Goal: Information Seeking & Learning: Learn about a topic

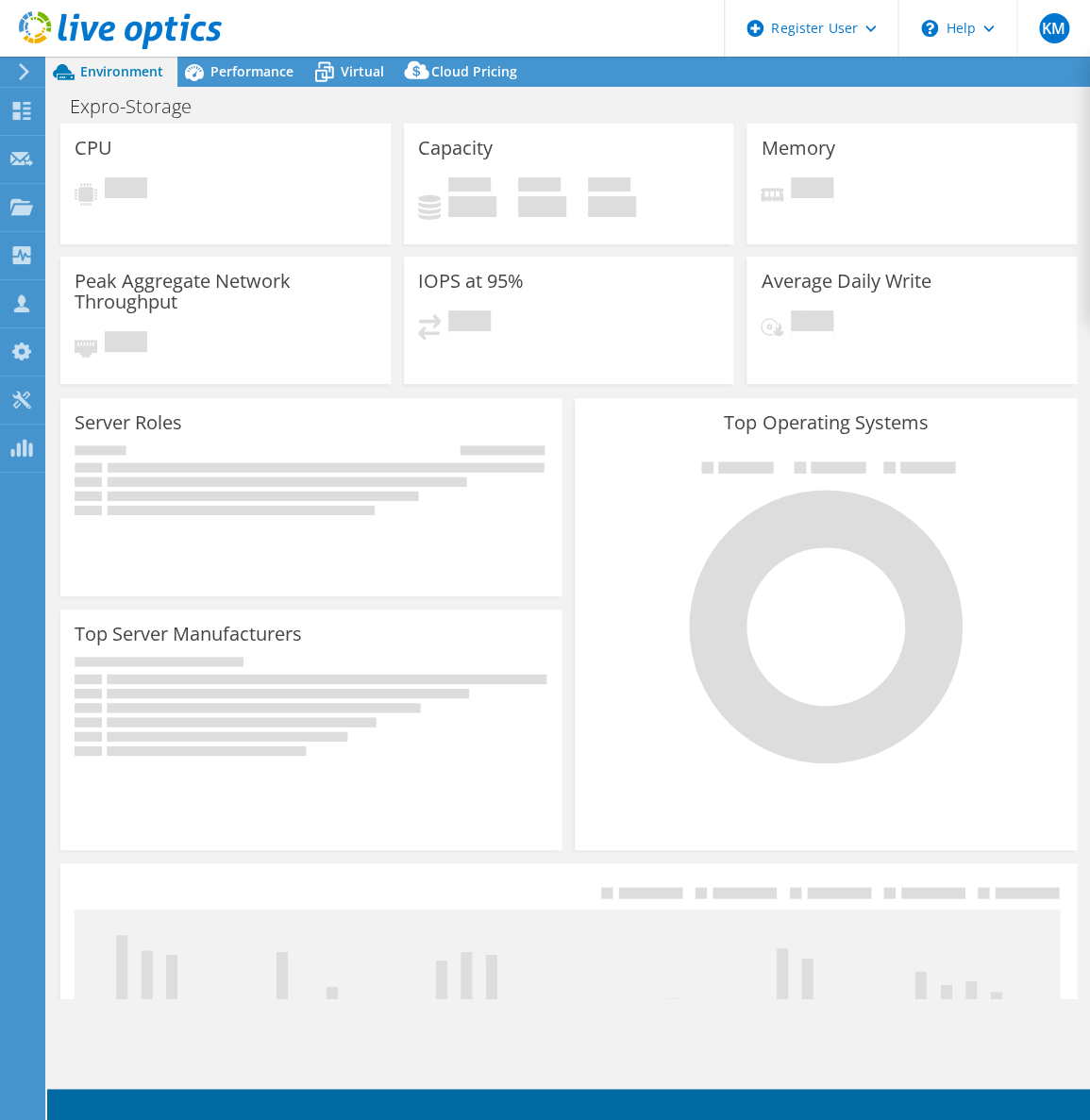
select select "USD"
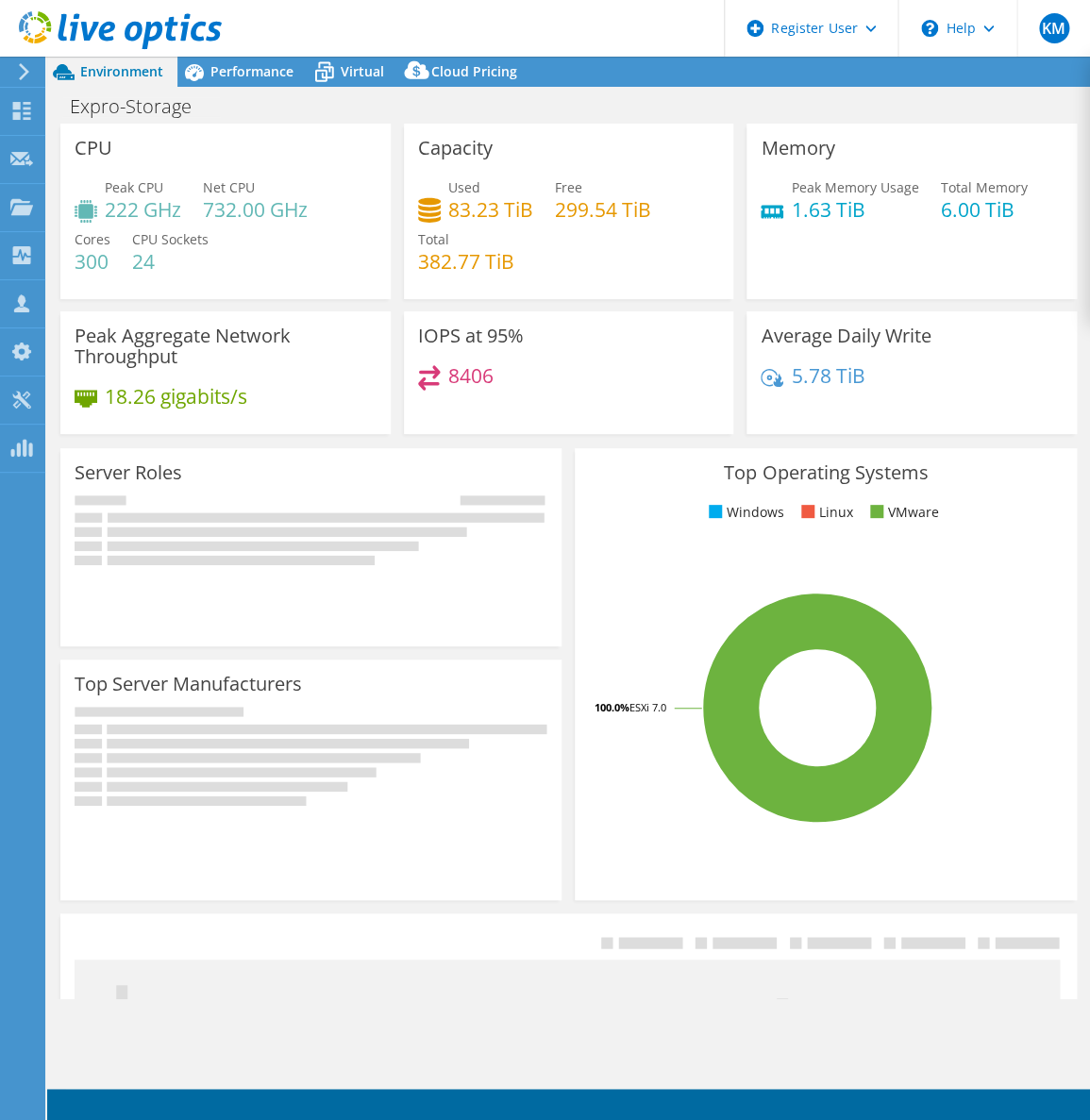
select select "USEast"
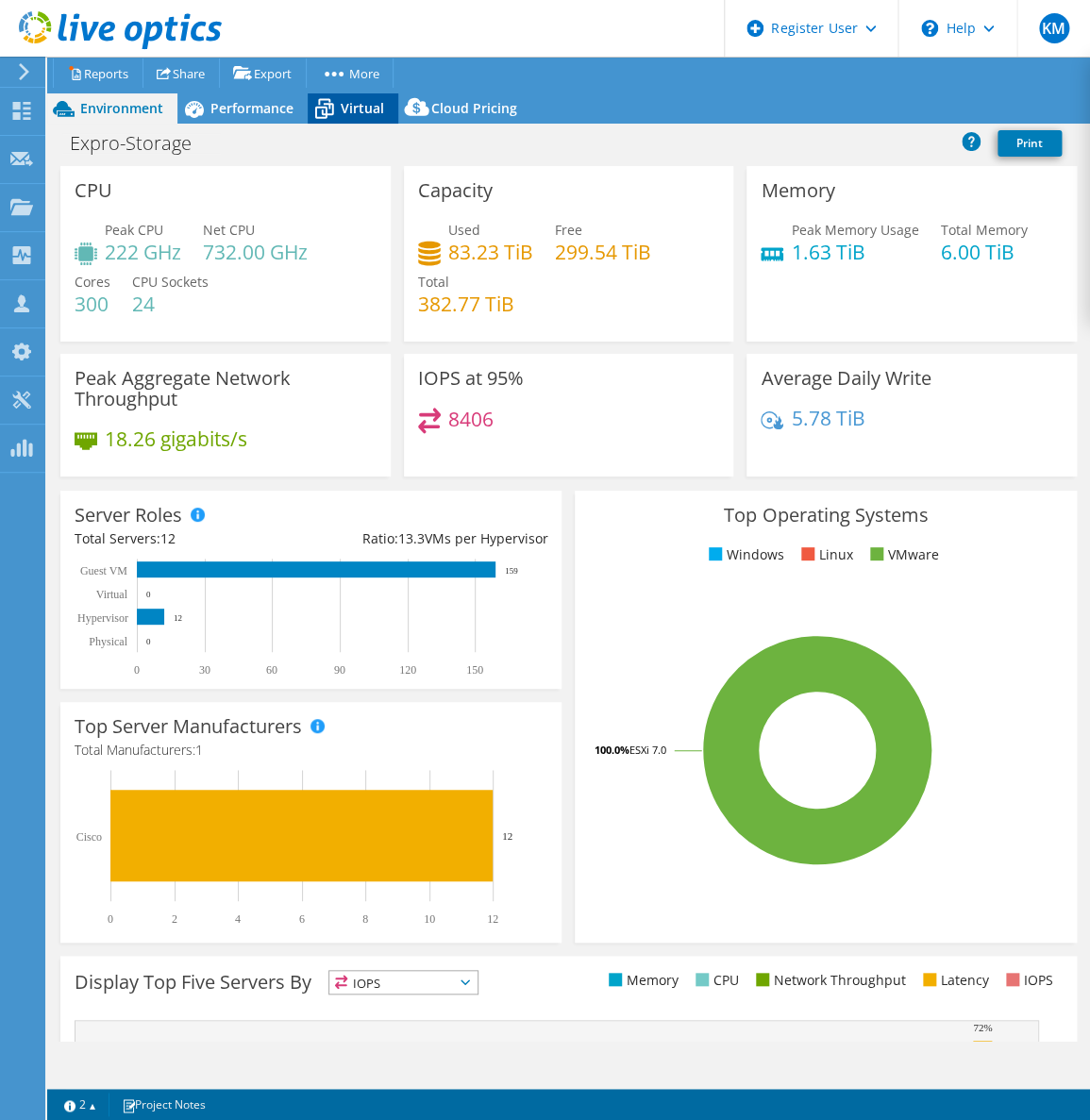
click at [354, 109] on span "Virtual" at bounding box center [362, 109] width 44 height 18
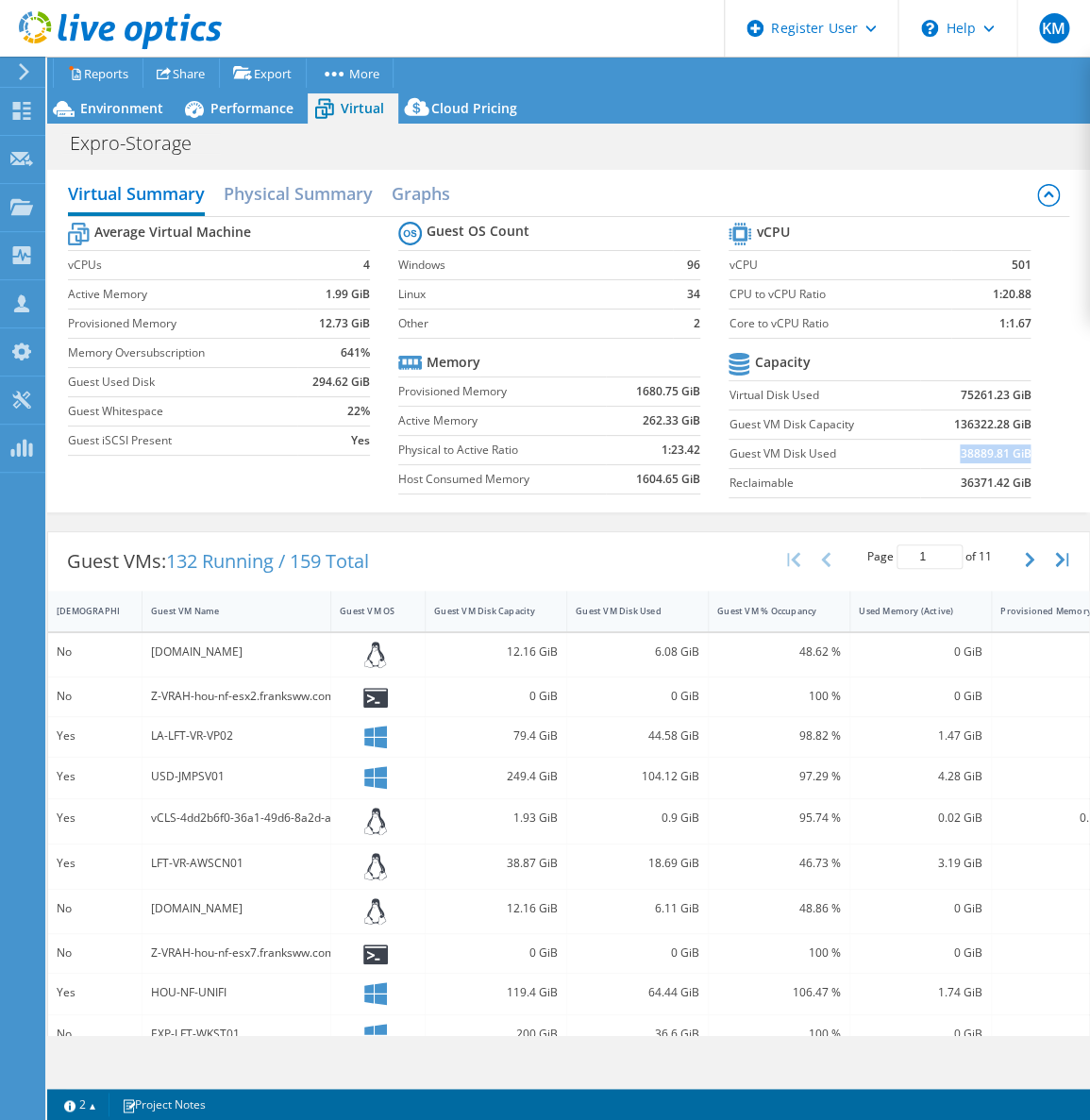
drag, startPoint x: 943, startPoint y: 447, endPoint x: 1015, endPoint y: 450, distance: 72.1
click at [1015, 450] on td "38889.81 GiB" at bounding box center [975, 453] width 110 height 29
copy b "38889.81 GiB"
click at [161, 108] on span "Environment" at bounding box center [121, 109] width 83 height 18
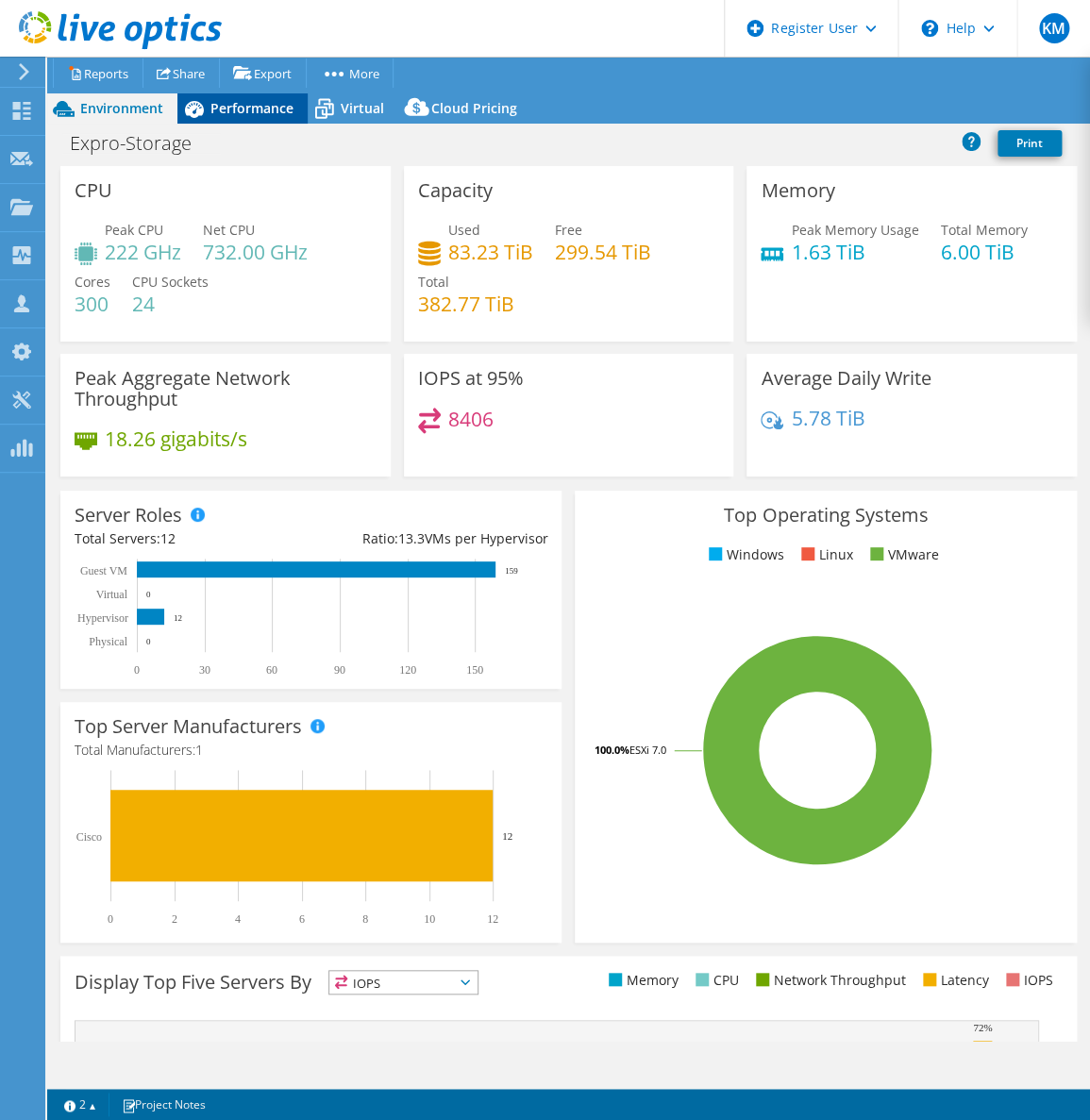
click at [219, 112] on span "Performance" at bounding box center [251, 109] width 83 height 18
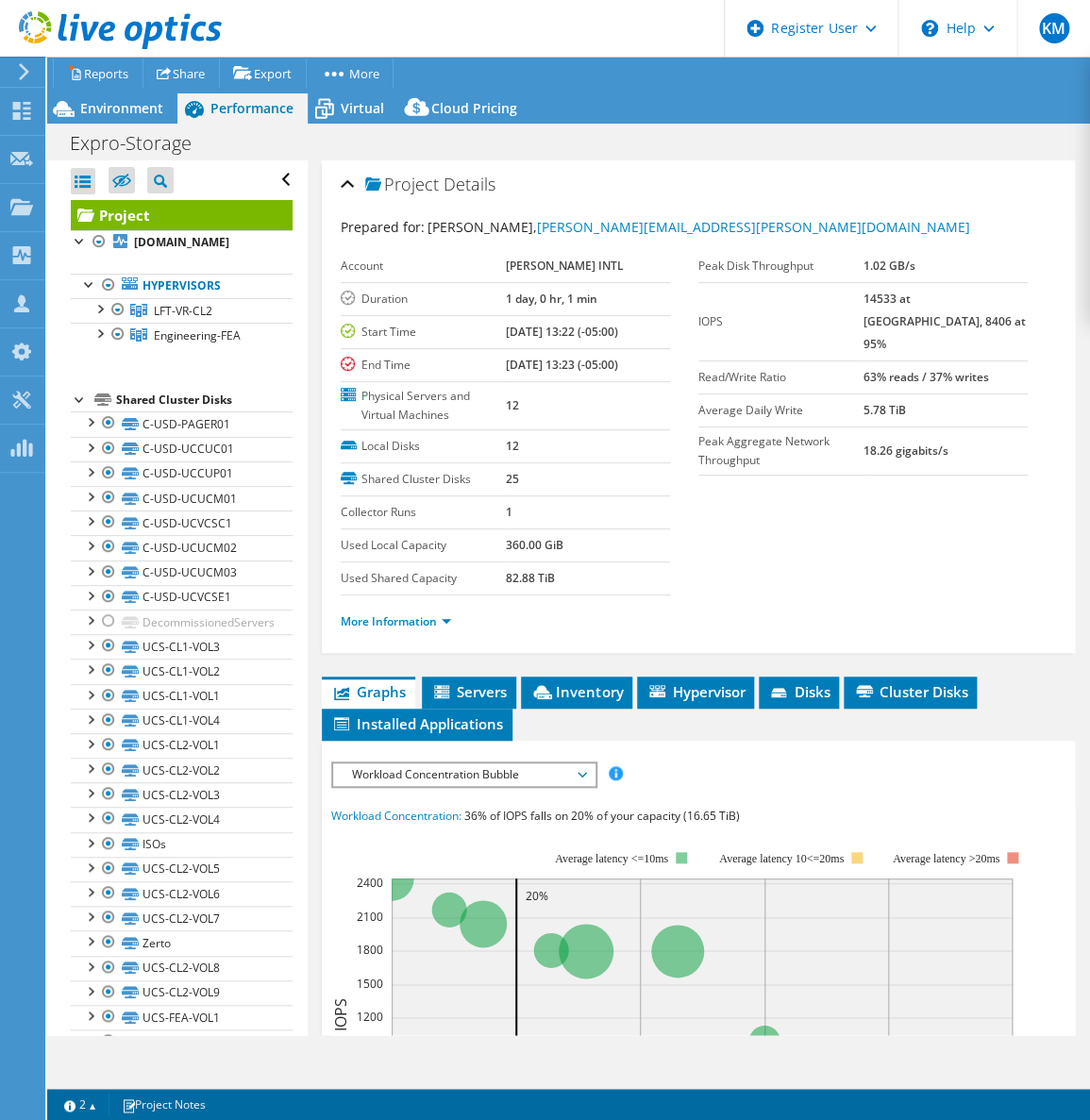
click at [474, 764] on span "Workload Concentration Bubble" at bounding box center [464, 775] width 243 height 23
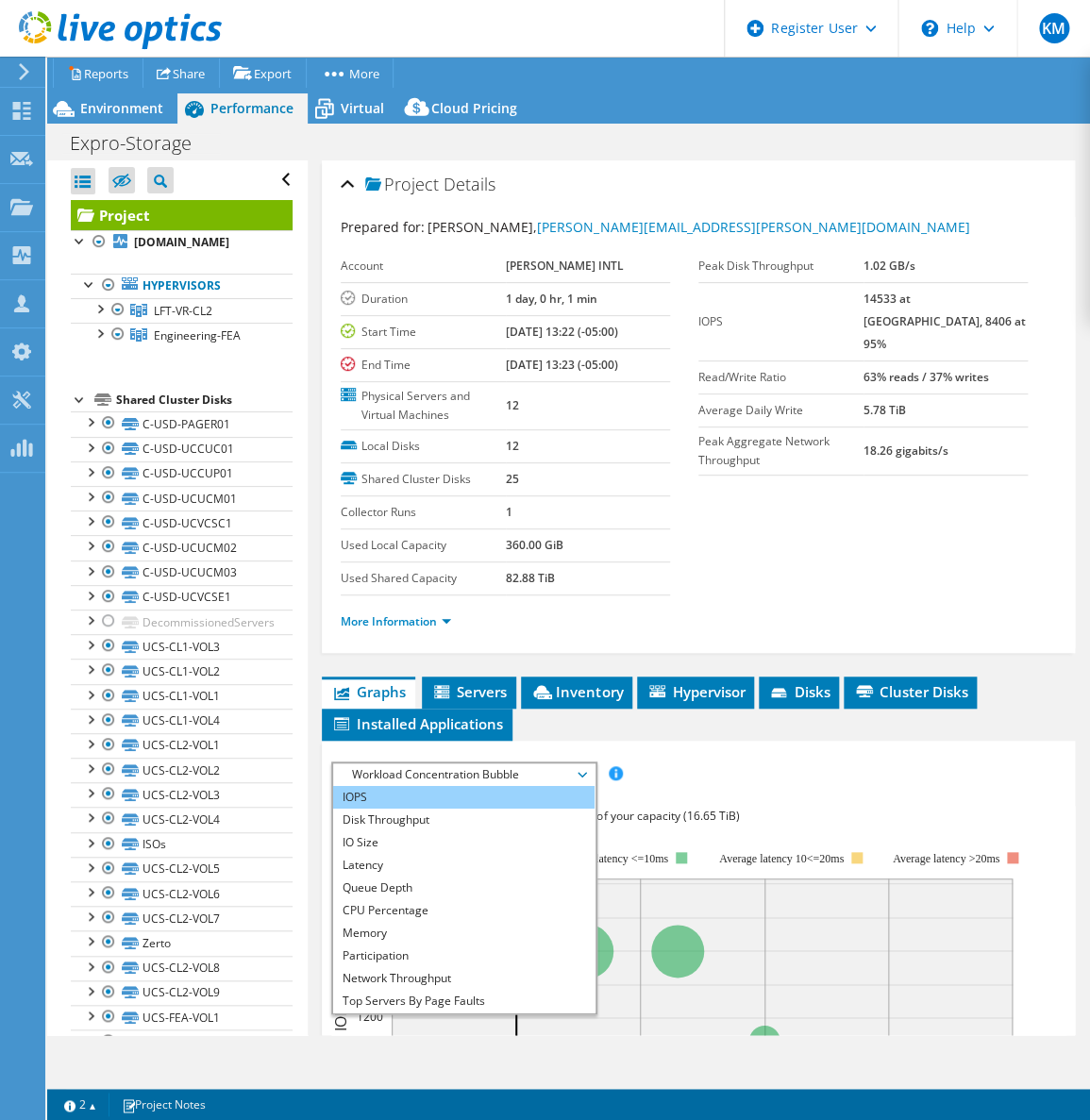
click at [479, 800] on li "IOPS" at bounding box center [464, 797] width 262 height 23
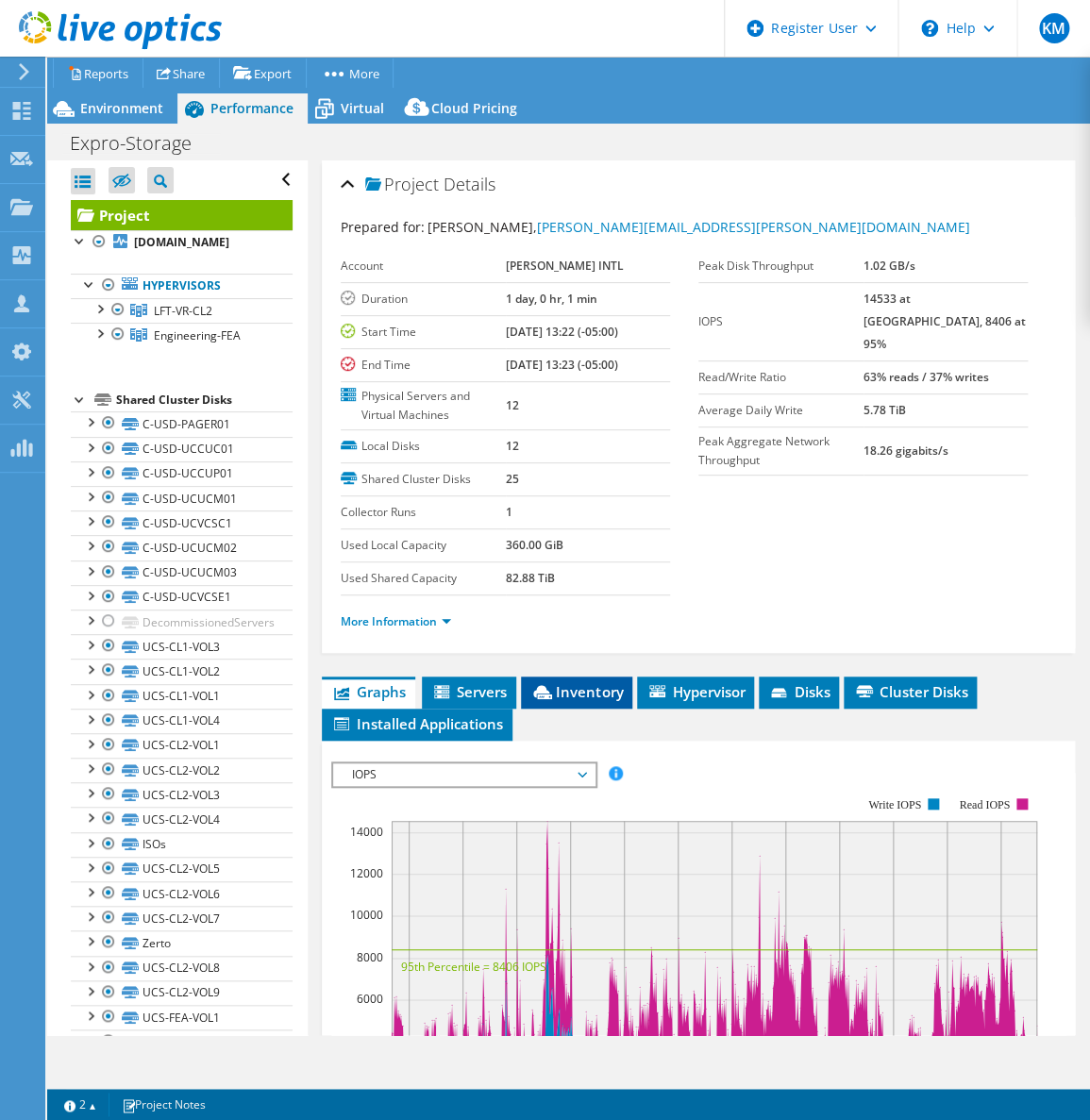
click at [580, 688] on span "Inventory" at bounding box center [576, 691] width 93 height 19
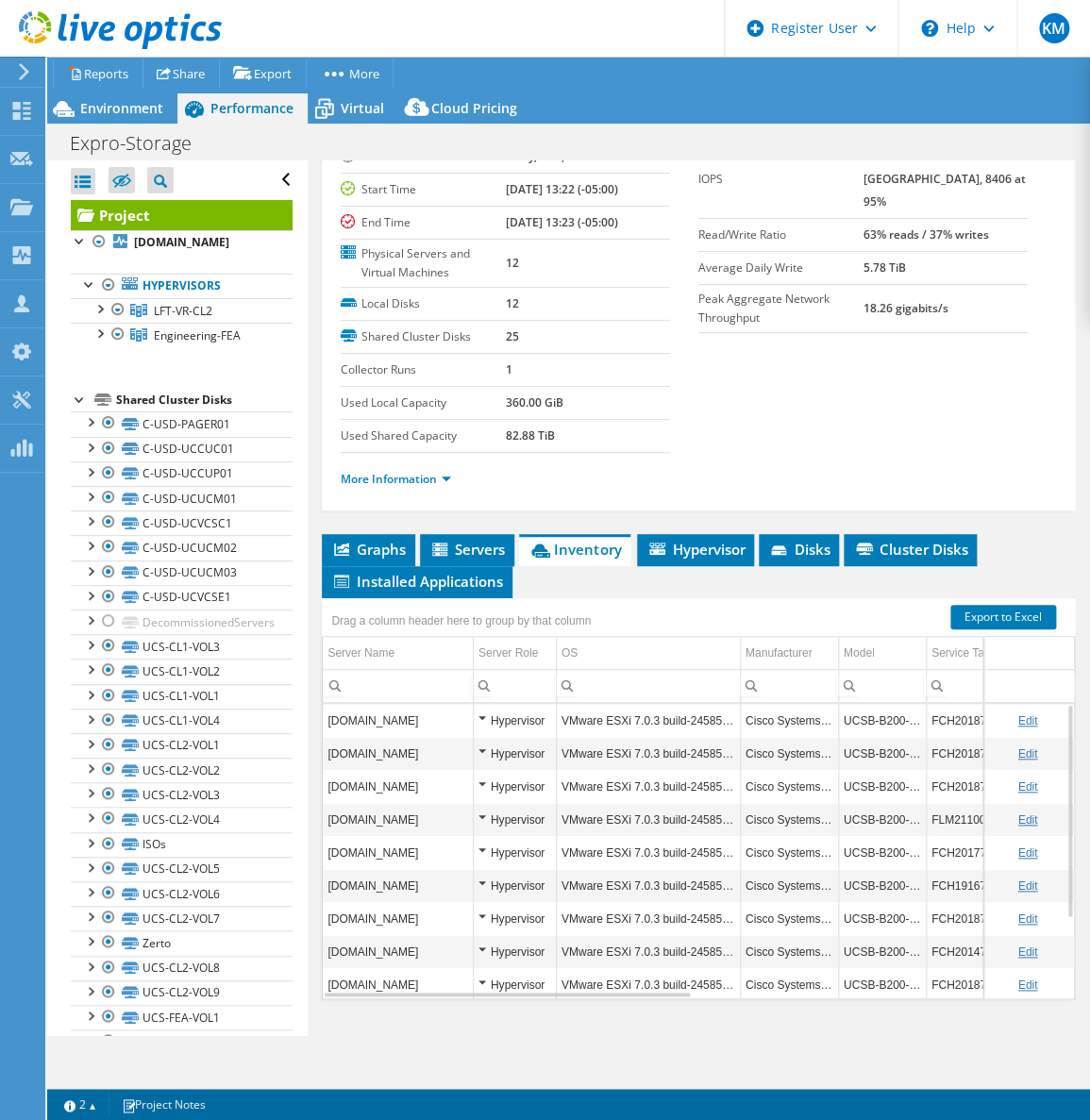
scroll to position [103, 0]
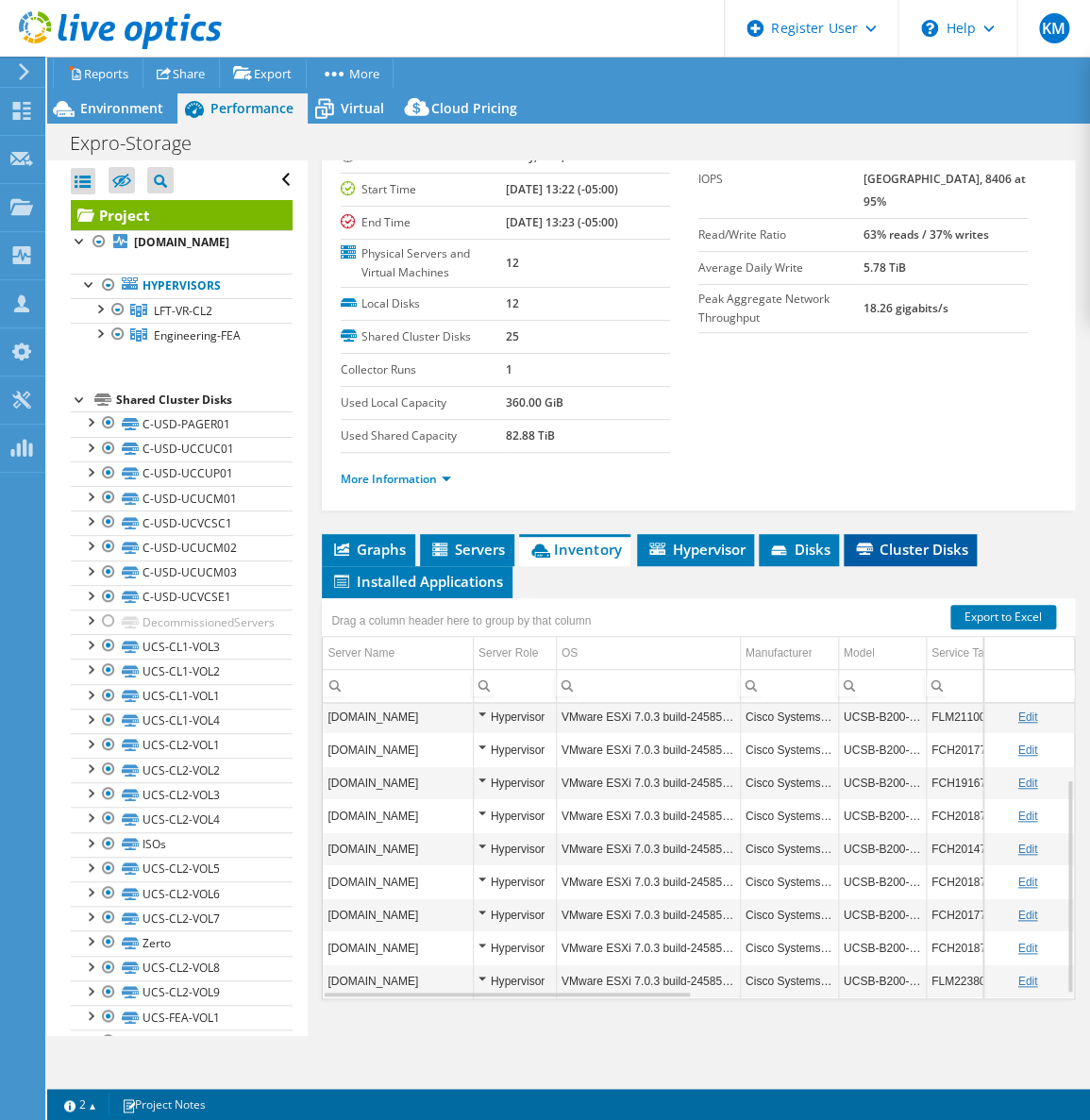
click at [846, 544] on li "Cluster Disks" at bounding box center [911, 551] width 133 height 32
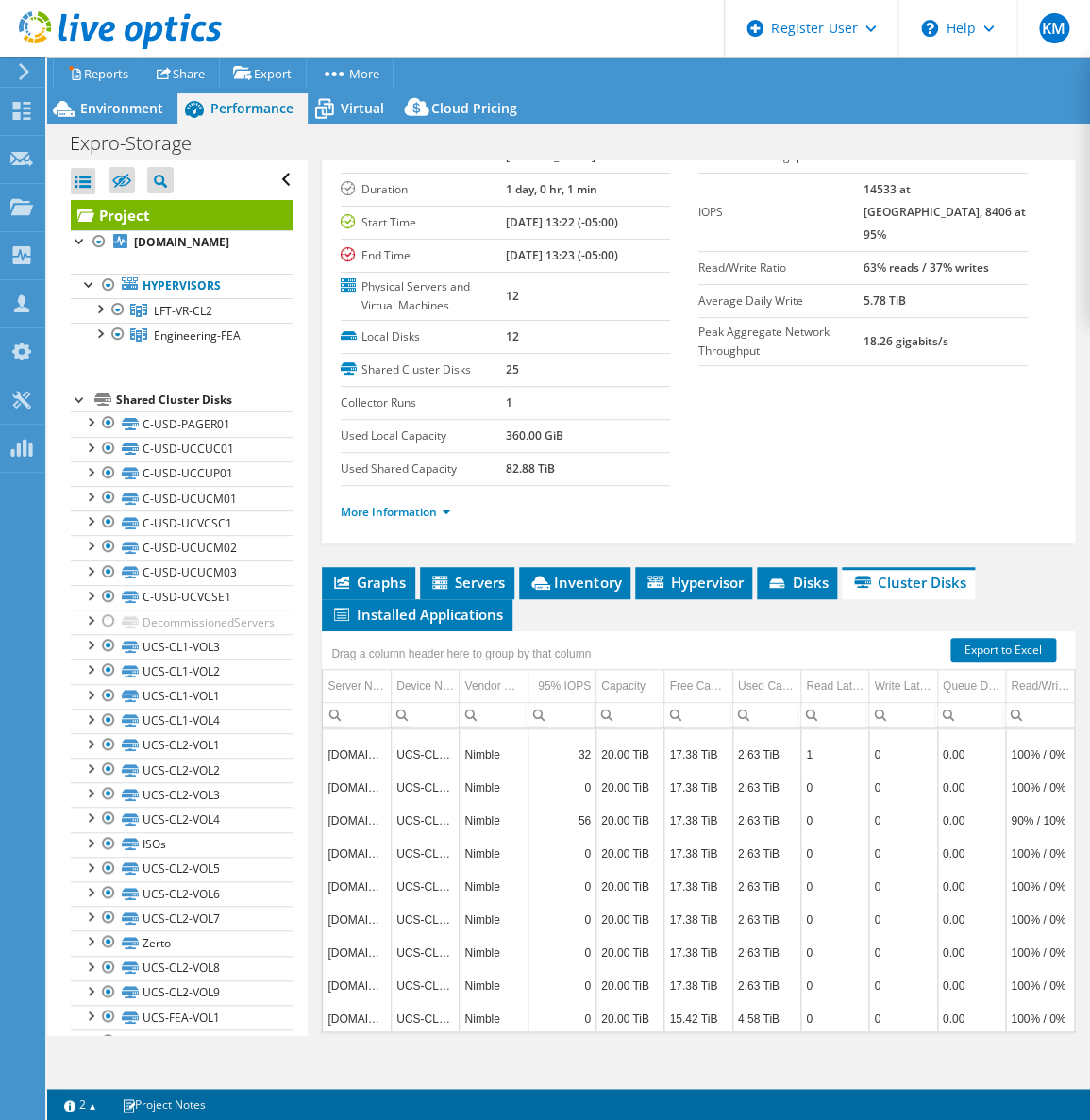
scroll to position [177, 0]
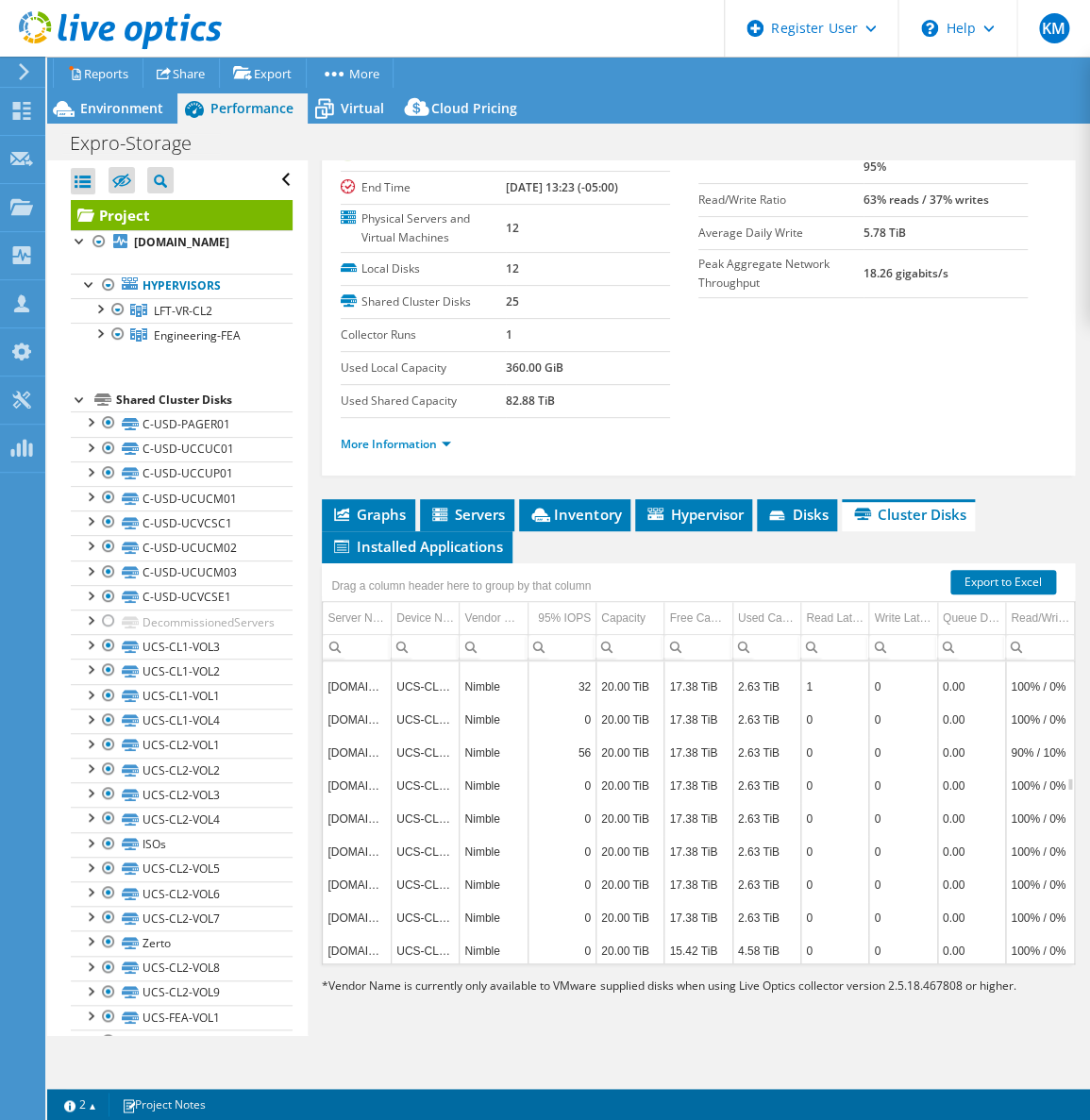
click at [559, 950] on td "0" at bounding box center [561, 951] width 68 height 33
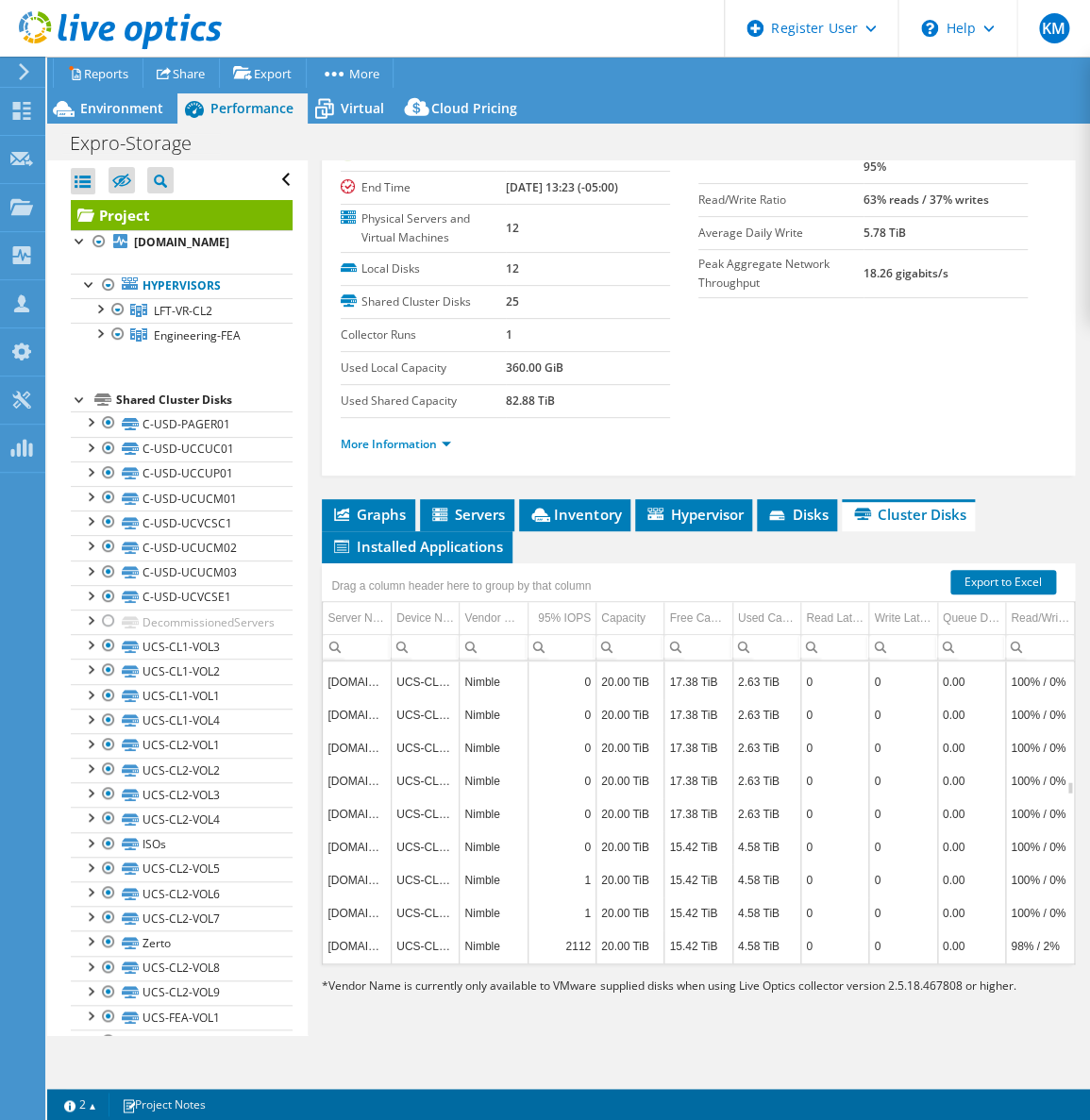
scroll to position [3501, 0]
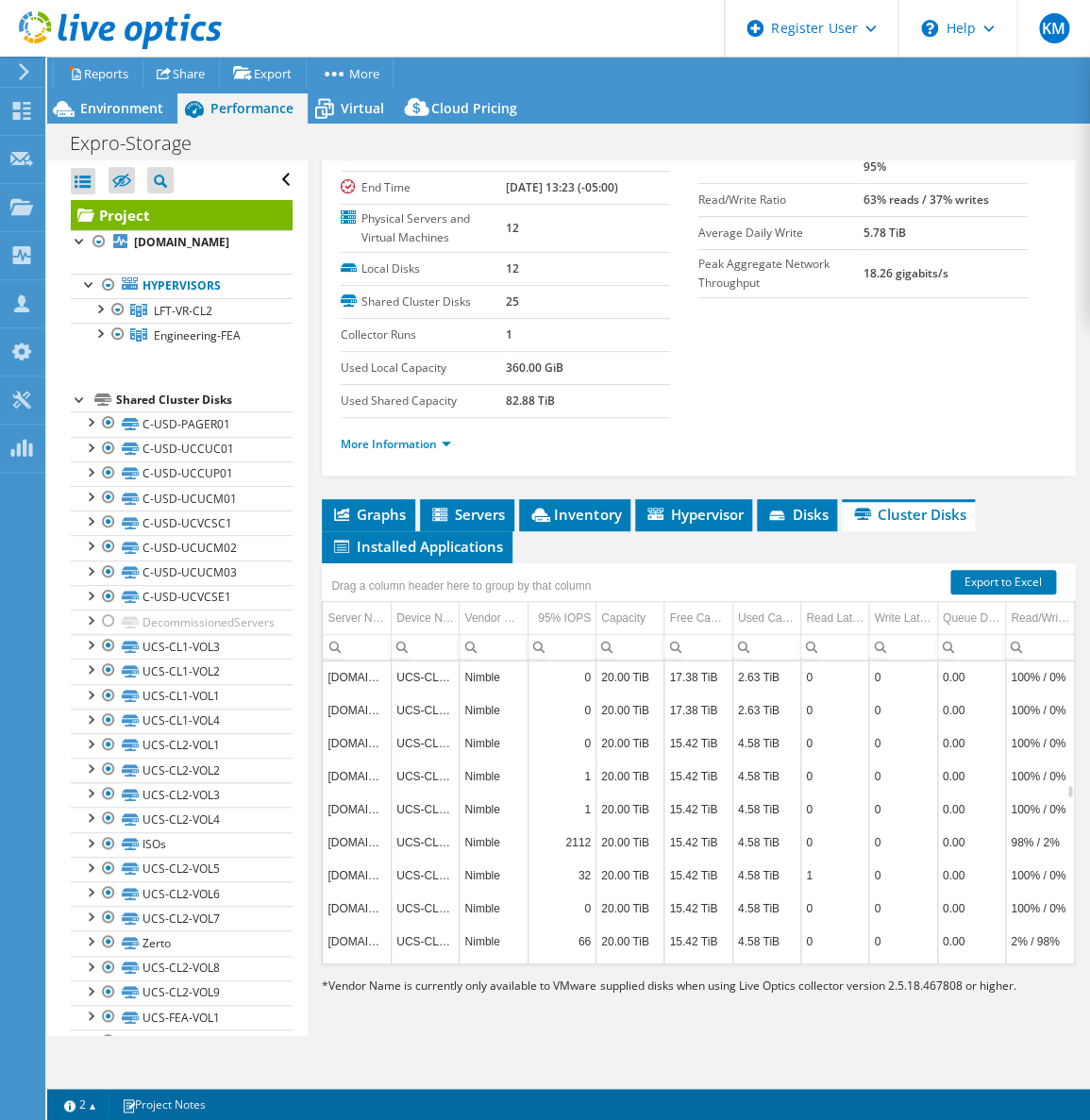
drag, startPoint x: 489, startPoint y: 956, endPoint x: 566, endPoint y: 957, distance: 77.0
click at [566, 958] on tr "[DOMAIN_NAME] UCS-CL1-VOL4 Nimble 0 20.00 TiB 15.42 TiB 4.58 TiB 0 0 0.00 100% …" at bounding box center [698, 974] width 752 height 33
click at [562, 961] on section "Export to Excel Drag a column header here to group by that column Server Name(s…" at bounding box center [698, 780] width 754 height 433
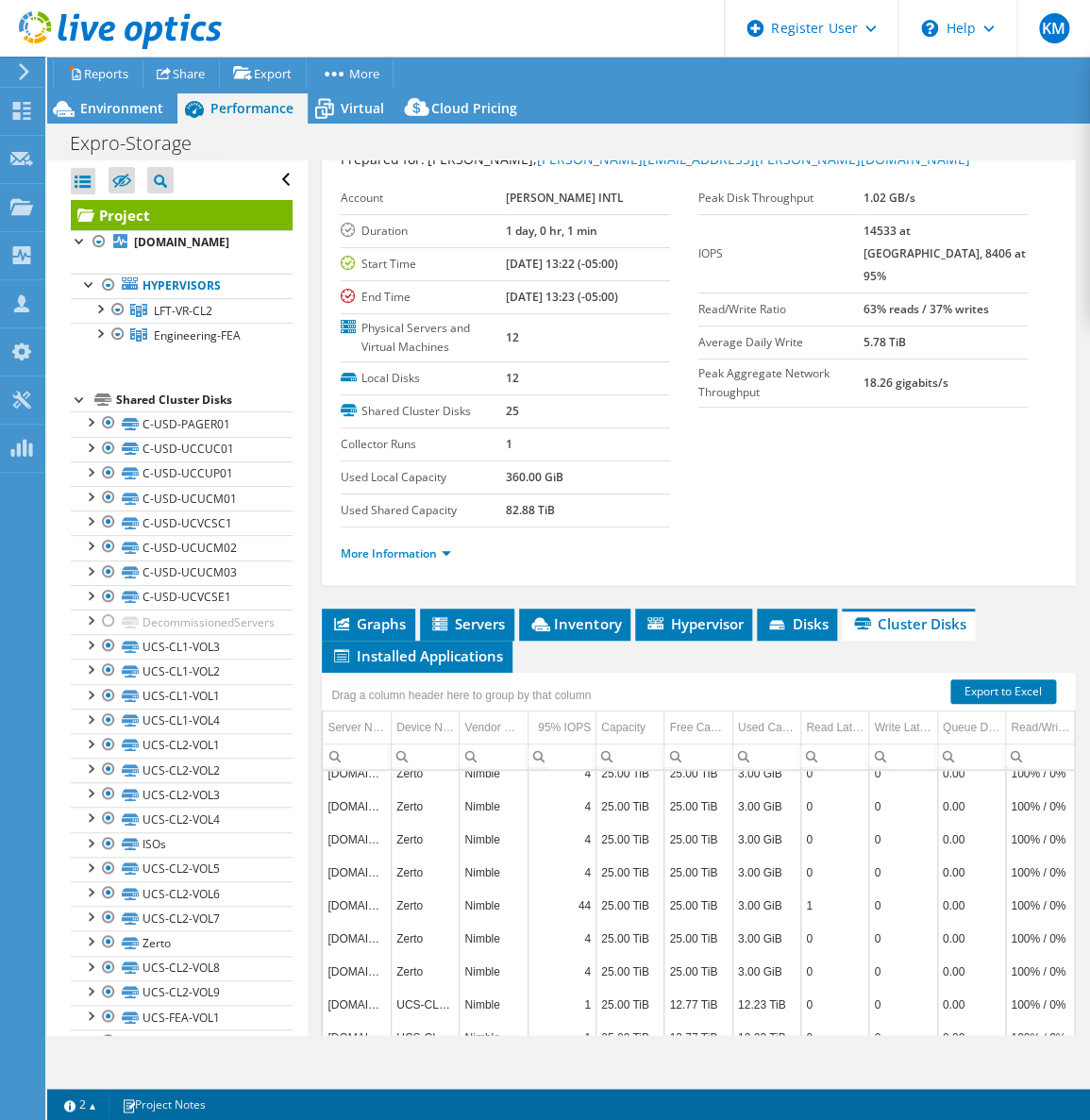
scroll to position [171, 0]
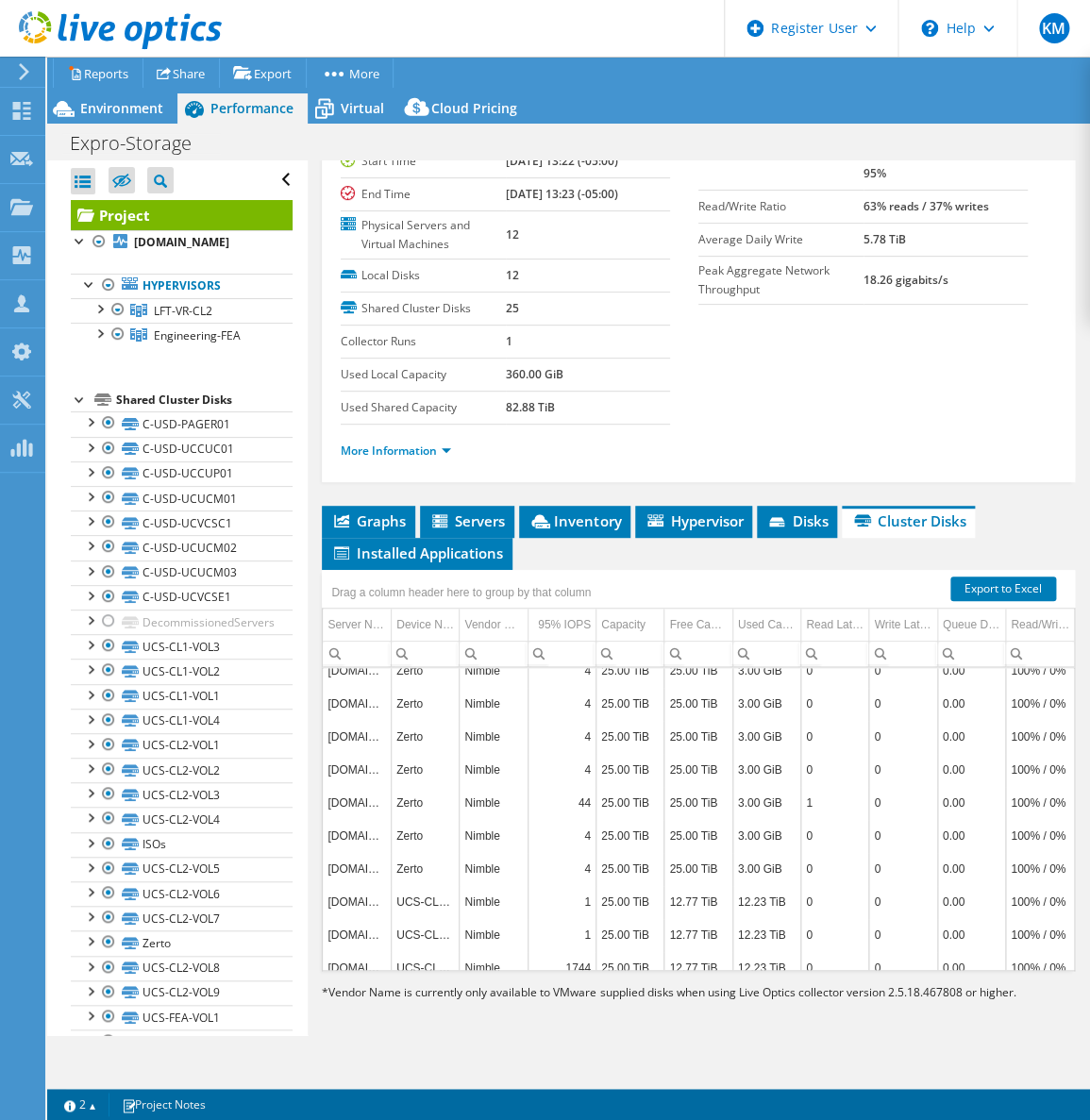
click at [549, 985] on span "Vendor Name is currently only available to VMware supplied disks when using Liv…" at bounding box center [672, 993] width 687 height 16
click at [542, 954] on td "1744" at bounding box center [561, 968] width 68 height 33
drag, startPoint x: 527, startPoint y: 963, endPoint x: 507, endPoint y: 962, distance: 20.0
click at [527, 964] on div "[DOMAIN_NAME] C-USD-PAGER01 COMPELNT 3 102.00 GiB 17.00 GiB 85.00 GiB 0 0 0.00 …" at bounding box center [698, 818] width 754 height 304
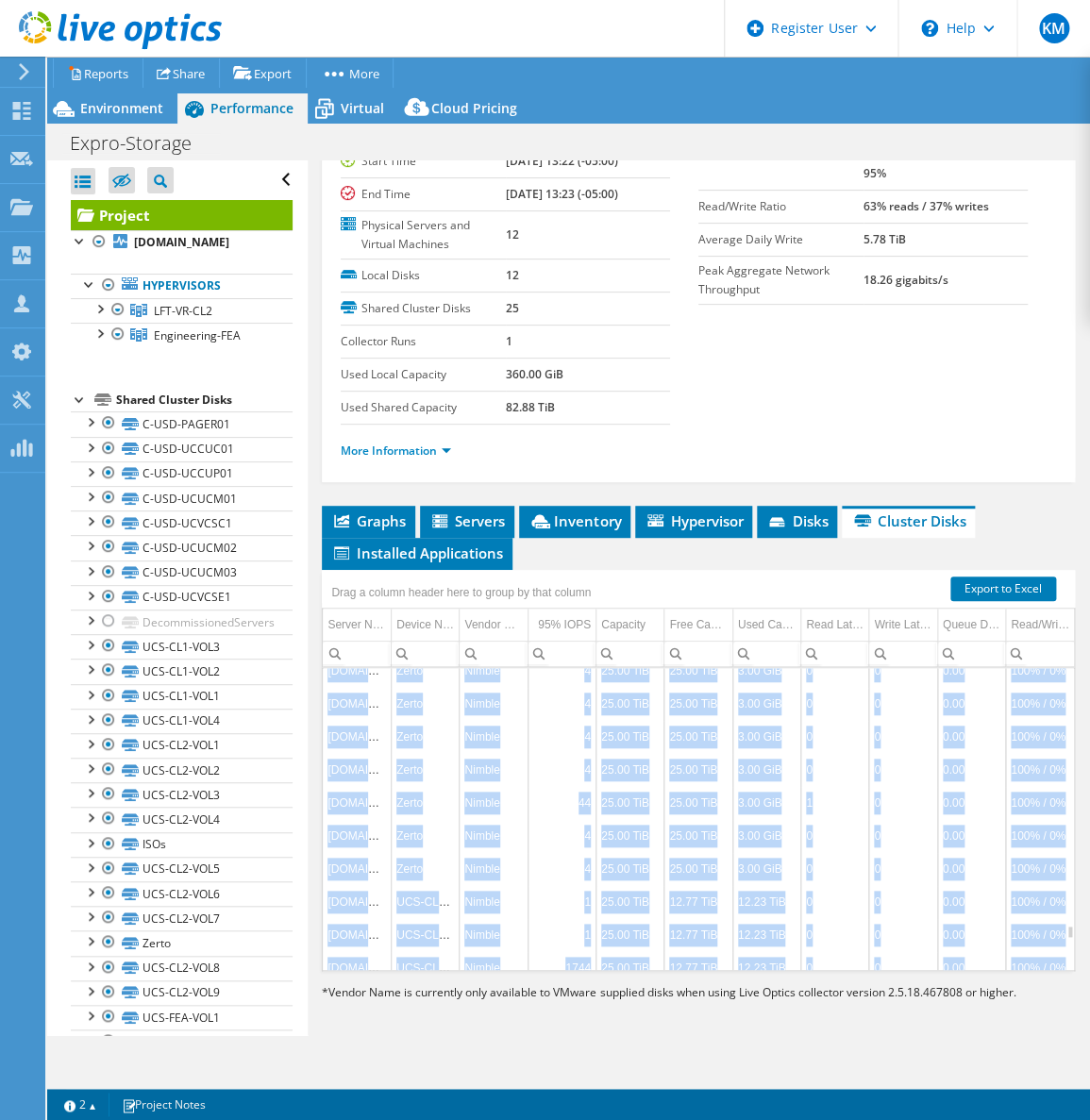
click at [635, 952] on td "25.00 TiB" at bounding box center [630, 968] width 68 height 33
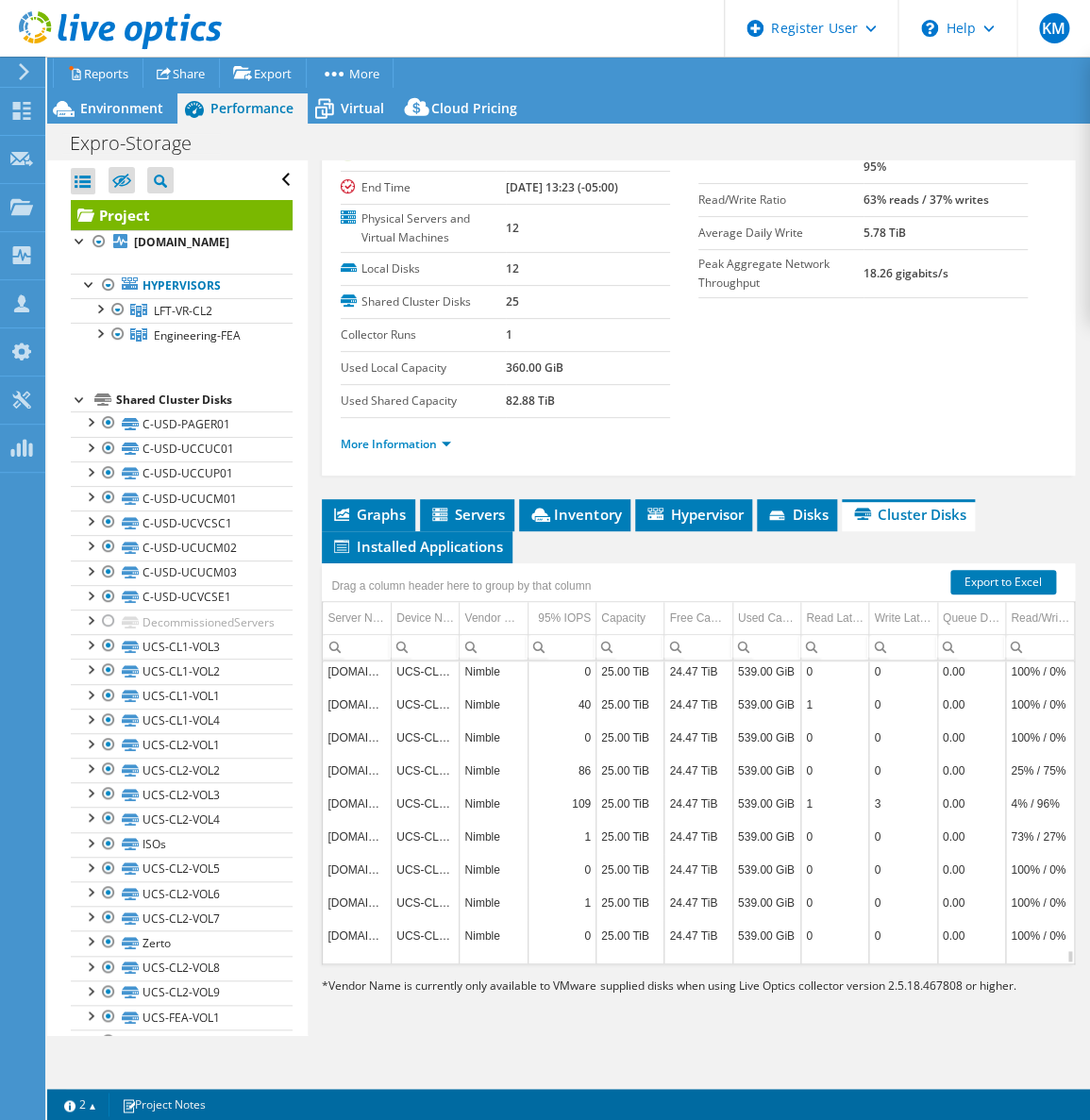
scroll to position [8200, 0]
click at [398, 548] on span "Installed Applications" at bounding box center [417, 546] width 172 height 19
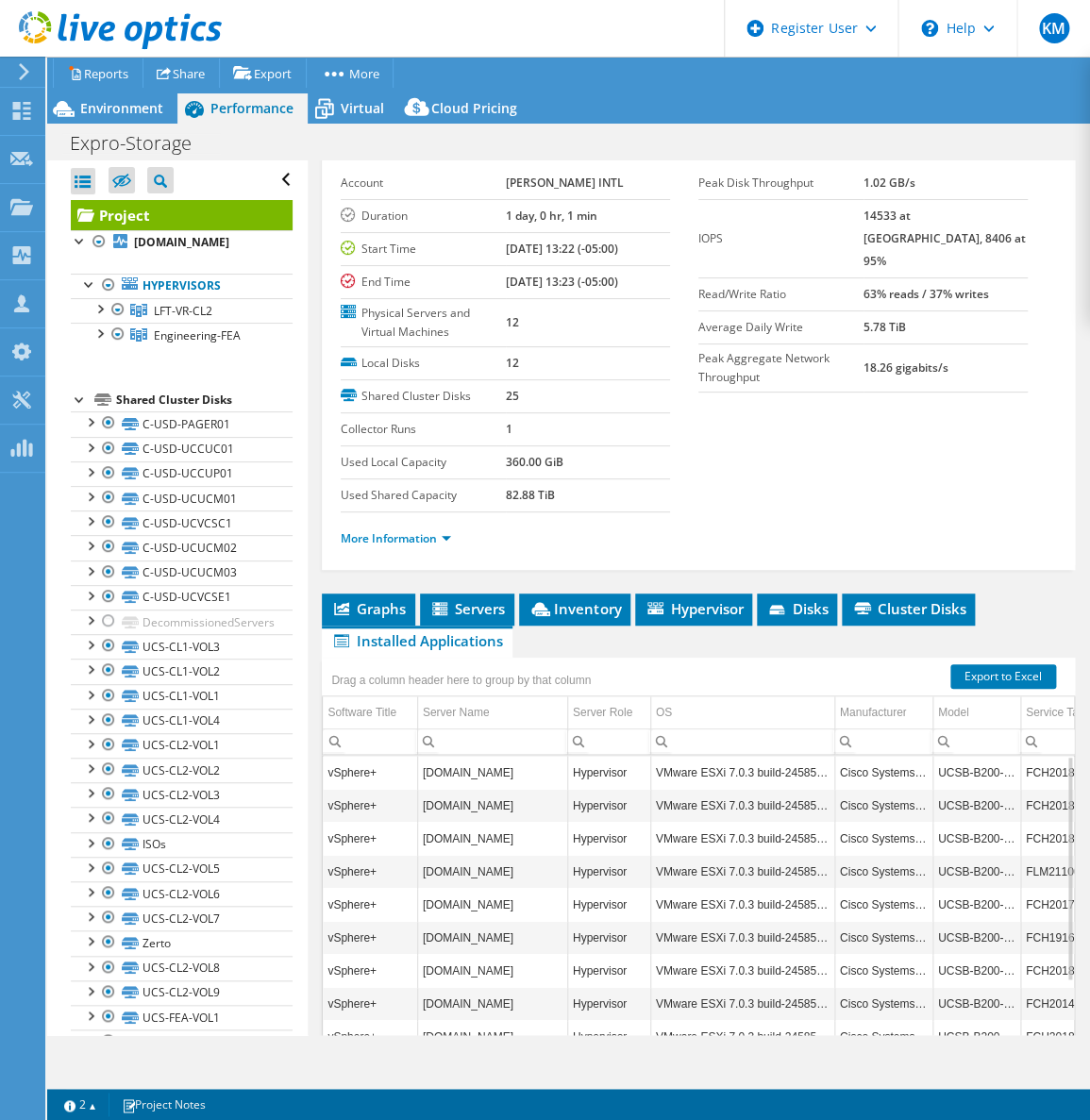
scroll to position [0, 0]
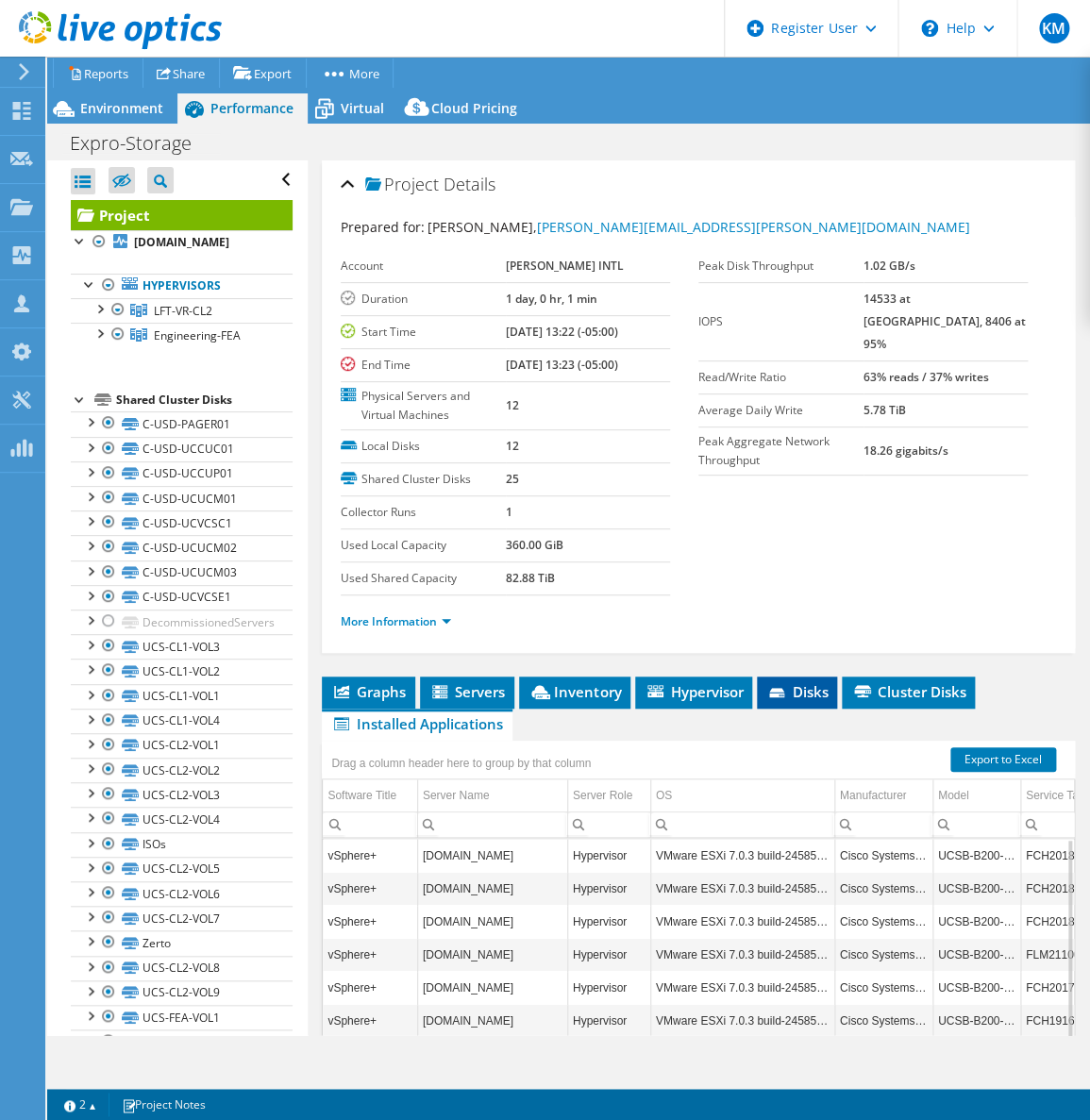
click at [824, 700] on li "Disks" at bounding box center [796, 693] width 81 height 32
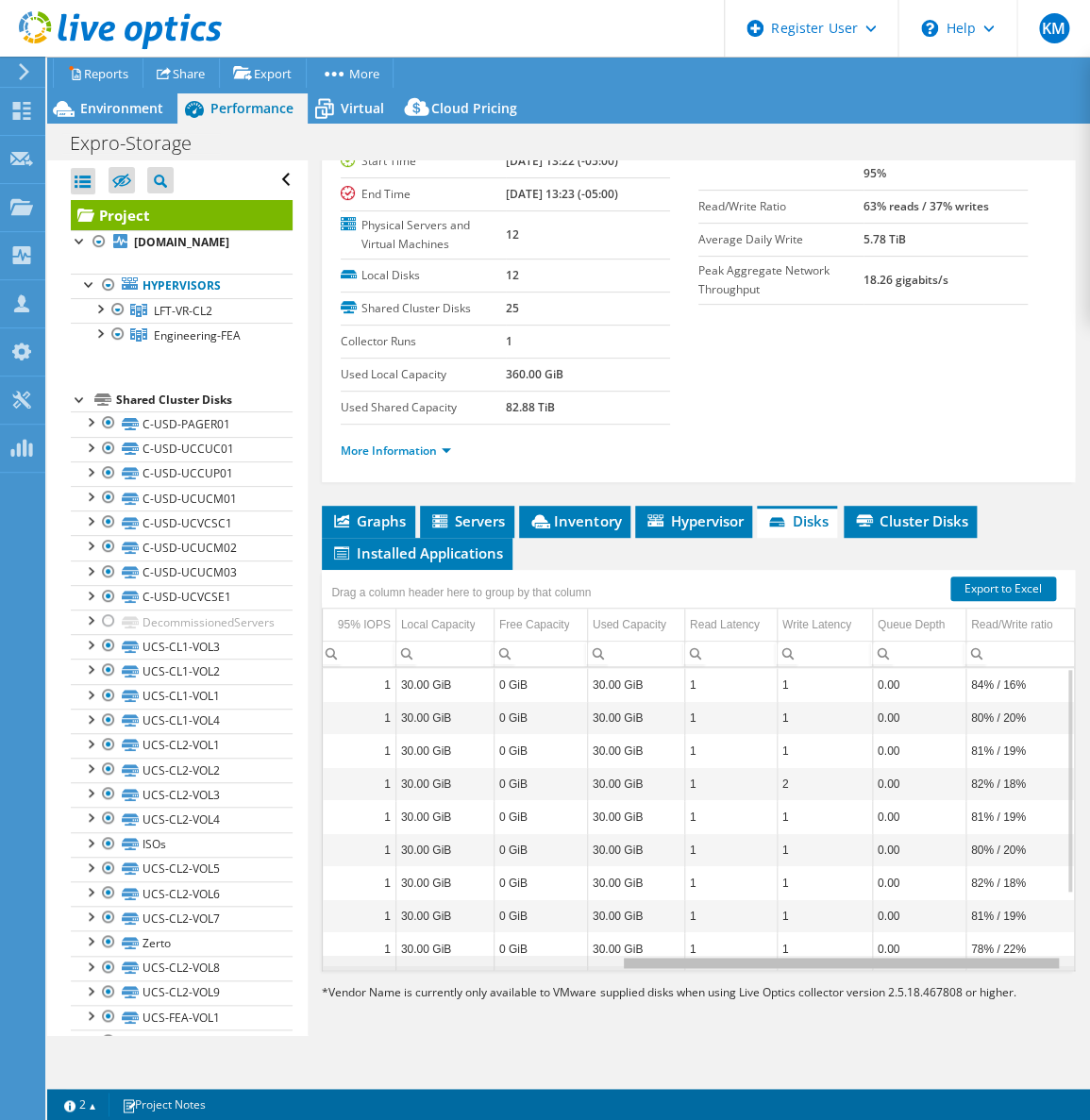
drag, startPoint x: 722, startPoint y: 958, endPoint x: 1146, endPoint y: 937, distance: 424.5
click at [1089, 937] on html "KM Dell User [PERSON_NAME] [PERSON_NAME][EMAIL_ADDRESS][DOMAIN_NAME] Dell My Pr…" at bounding box center [545, 560] width 1090 height 1120
click at [920, 506] on li "Cluster Disks" at bounding box center [911, 522] width 133 height 32
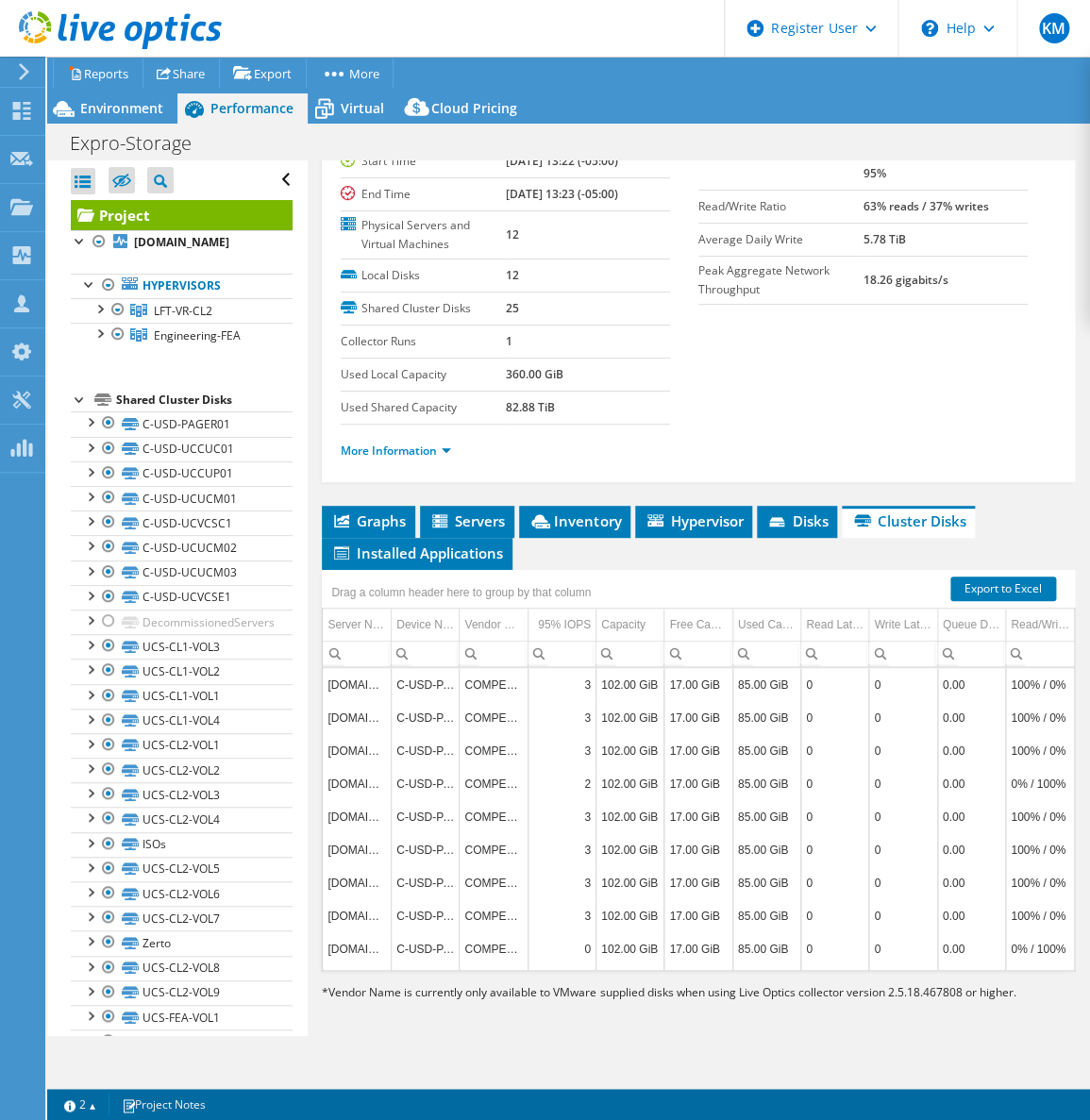
drag, startPoint x: 698, startPoint y: 962, endPoint x: 741, endPoint y: 962, distance: 43.0
click at [741, 966] on tr "[DOMAIN_NAME] C-USD-UCCUC01 COMPELNT 4 240.00 GiB 39.00 GiB 201.00 GiB 0 0 0.00…" at bounding box center [698, 982] width 752 height 33
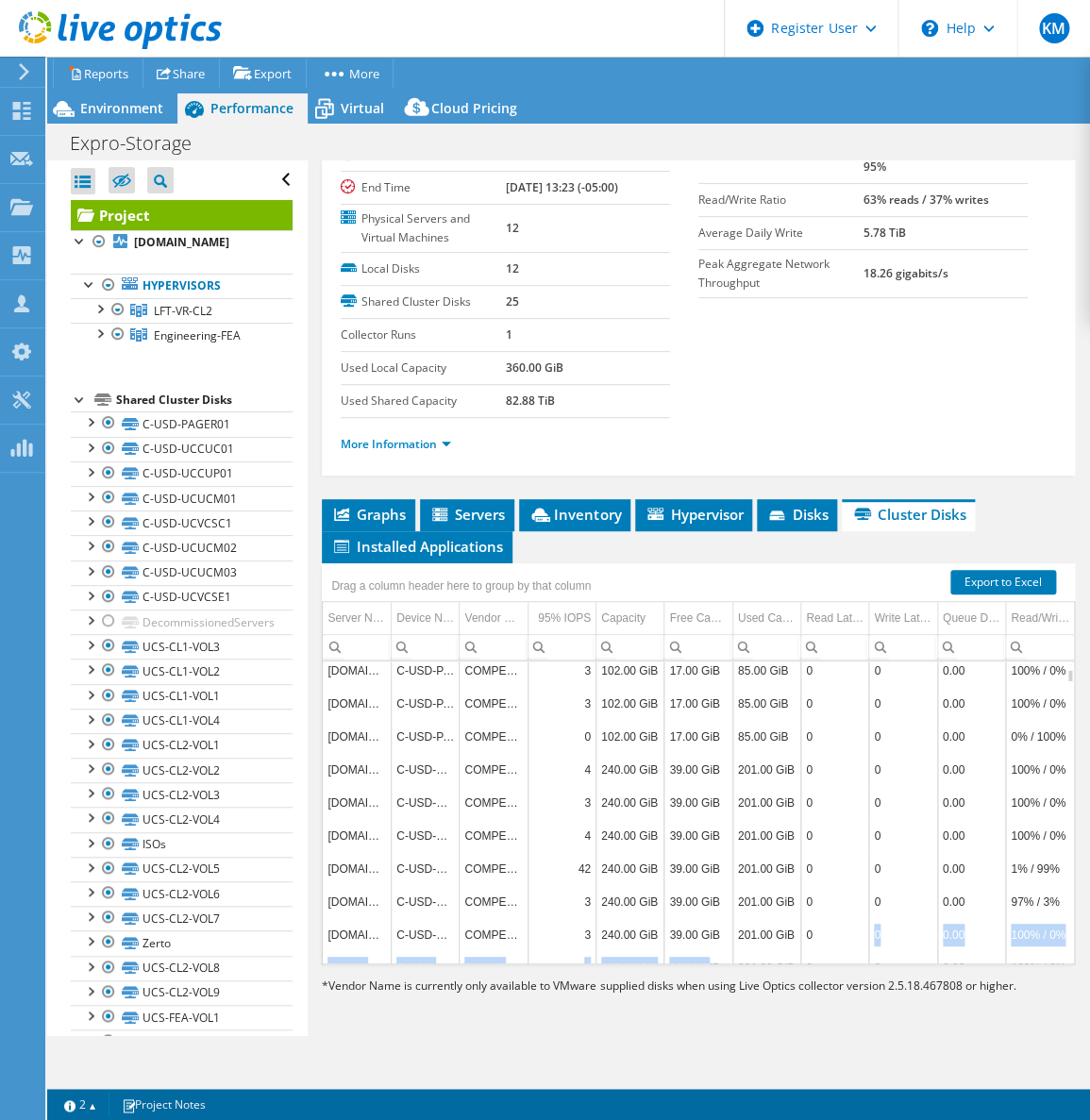
drag, startPoint x: 699, startPoint y: 955, endPoint x: 859, endPoint y: 942, distance: 160.5
click at [859, 942] on tbody "[DOMAIN_NAME] C-USD-PAGER01 COMPELNT 3 102.00 GiB 17.00 GiB 85.00 GiB 0 0 0.00 …" at bounding box center [698, 1116] width 752 height 1321
drag, startPoint x: 862, startPoint y: 941, endPoint x: 687, endPoint y: 962, distance: 176.3
click at [687, 962] on section "Export to Excel Drag a column header here to group by that column Server Name(s…" at bounding box center [698, 780] width 754 height 433
click at [559, 507] on span "Inventory" at bounding box center [574, 514] width 93 height 19
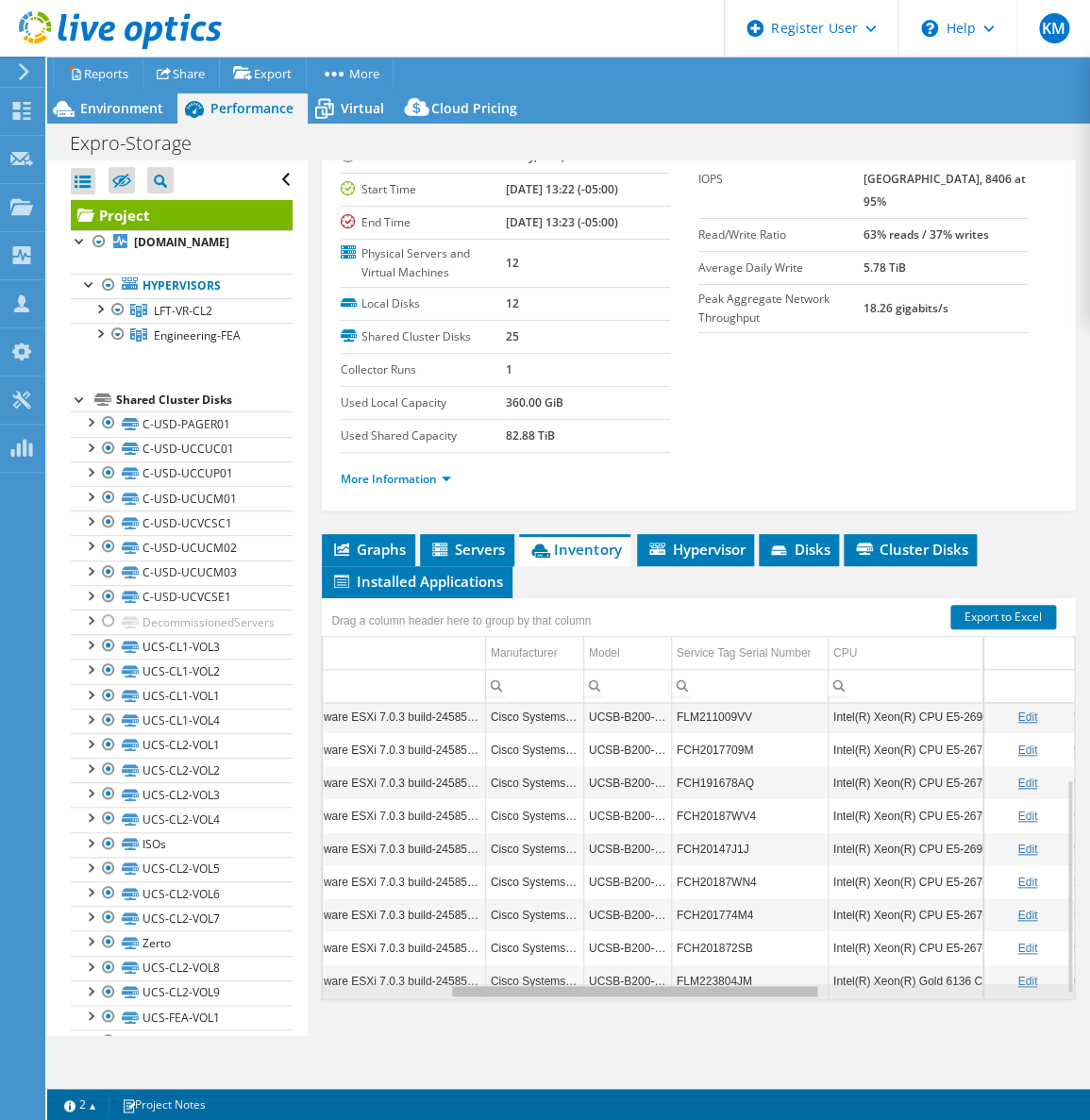
drag, startPoint x: 681, startPoint y: 987, endPoint x: 819, endPoint y: 984, distance: 138.0
click at [819, 984] on body "KM Dell User [PERSON_NAME] [PERSON_NAME][EMAIL_ADDRESS][DOMAIN_NAME] Dell My Pr…" at bounding box center [545, 560] width 1090 height 1120
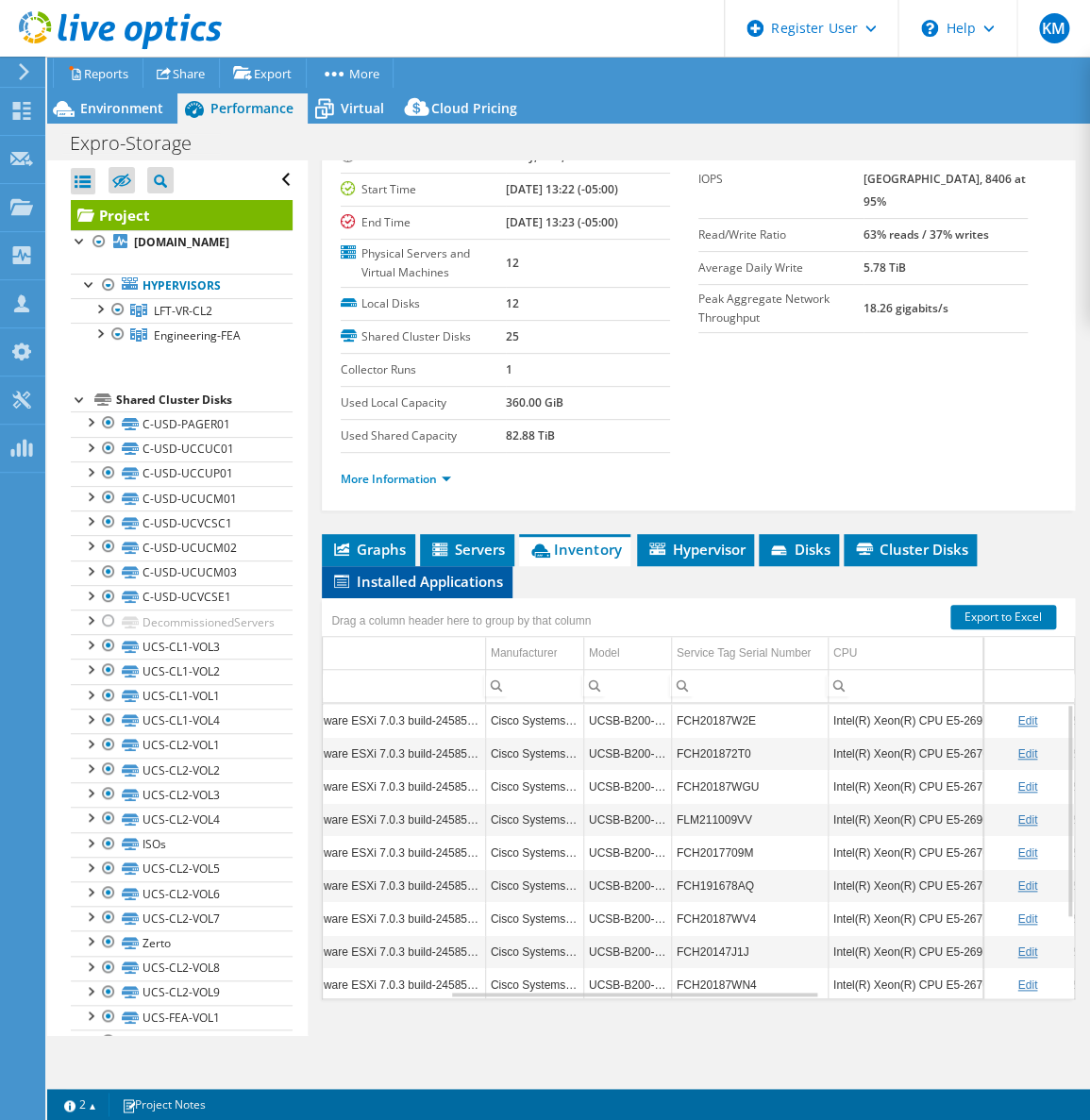
click at [462, 566] on li "Installed Applications" at bounding box center [417, 582] width 191 height 32
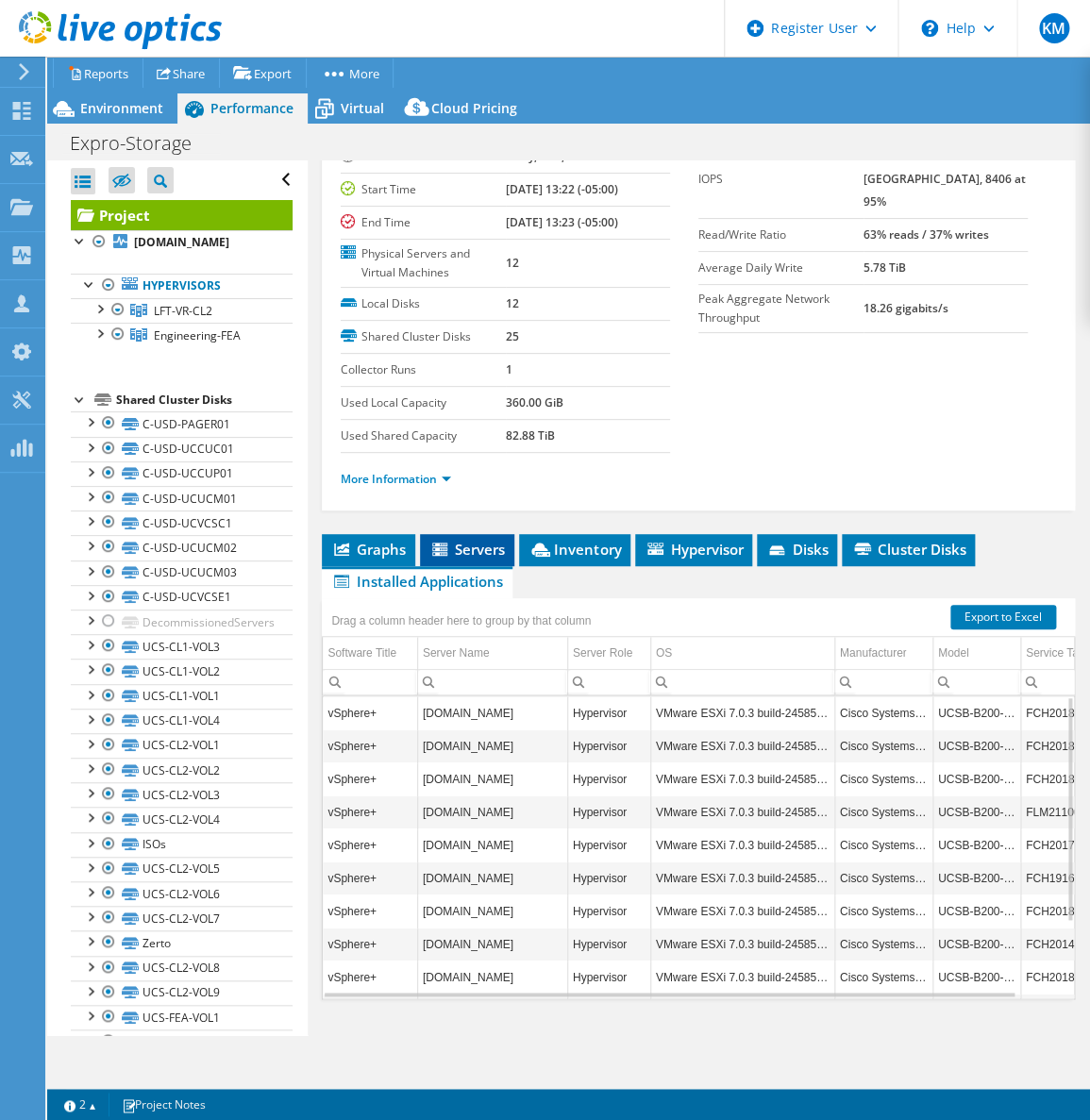
click at [442, 543] on icon at bounding box center [439, 549] width 15 height 13
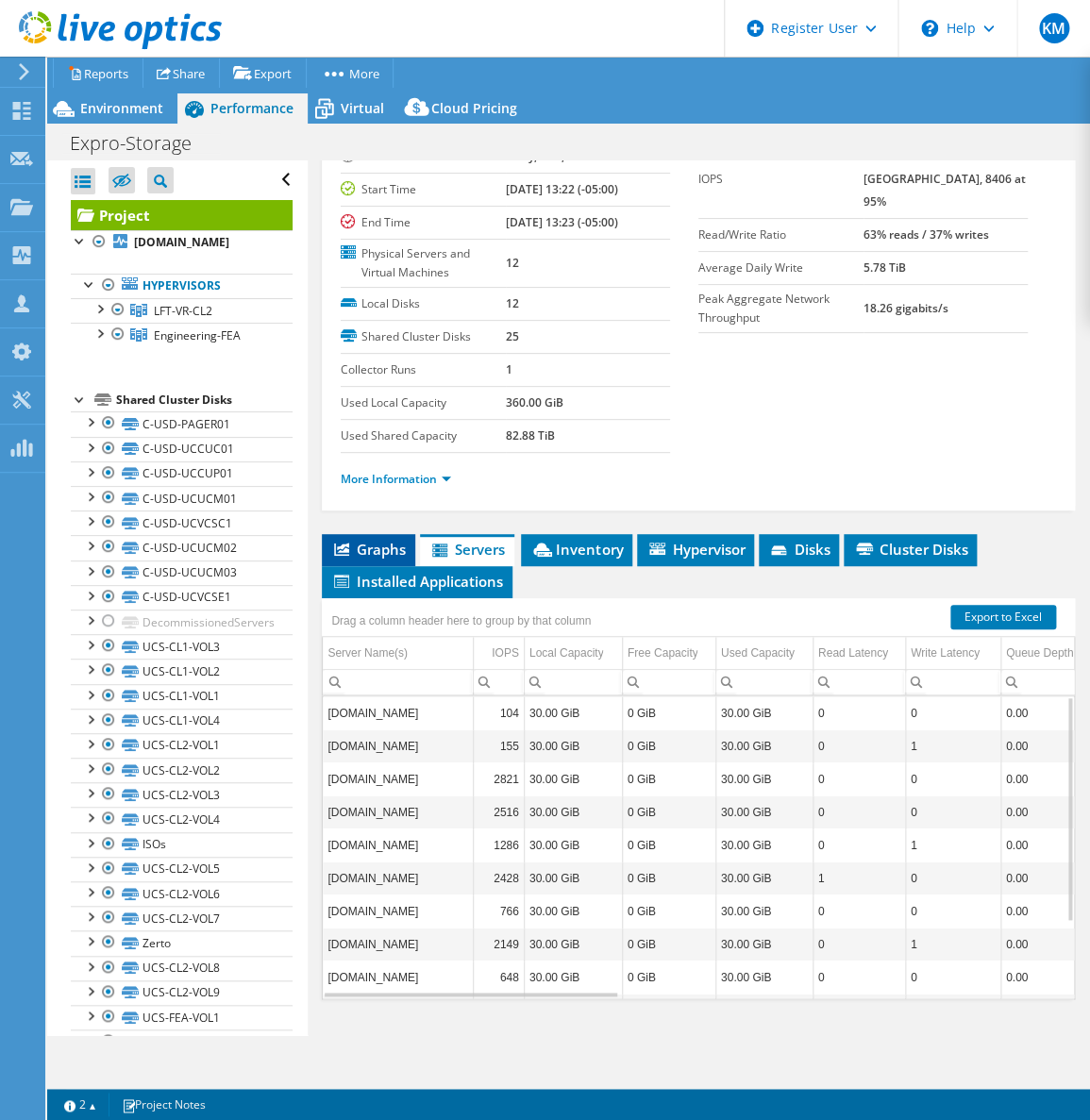
click at [366, 540] on span "Graphs" at bounding box center [368, 549] width 75 height 19
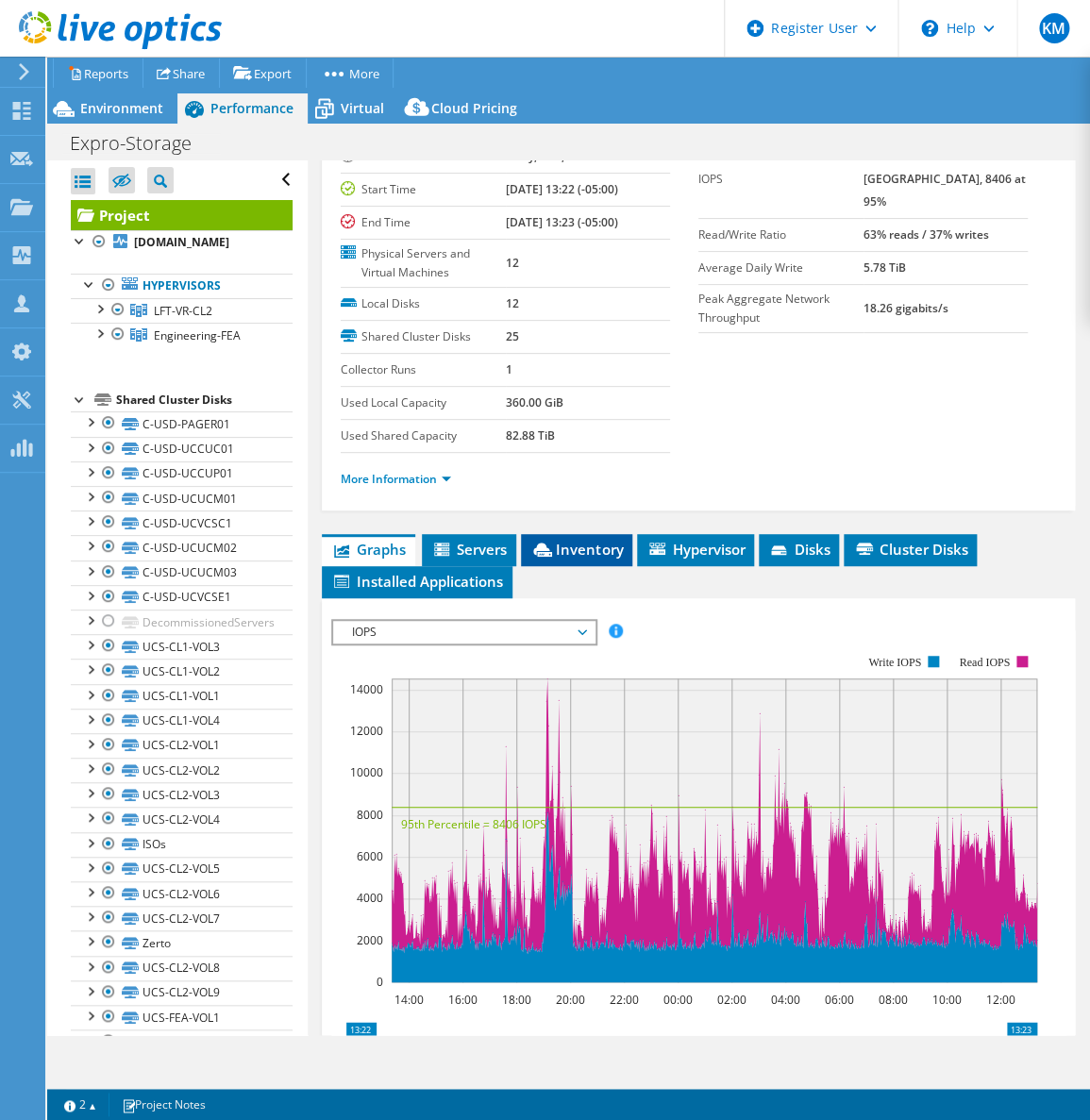
click at [608, 560] on li "Inventory" at bounding box center [576, 551] width 111 height 32
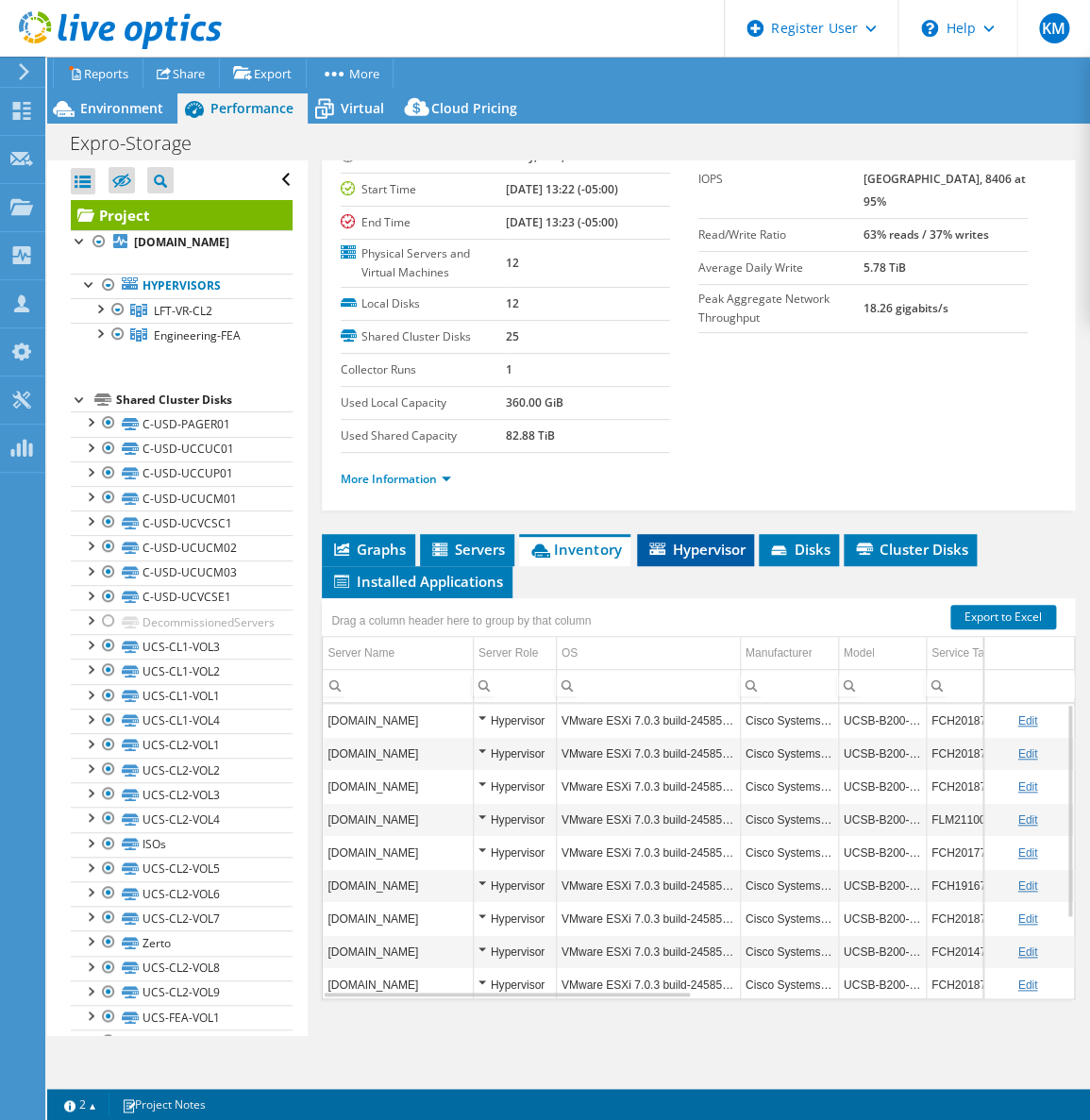
click at [679, 554] on li "Hypervisor" at bounding box center [696, 551] width 117 height 32
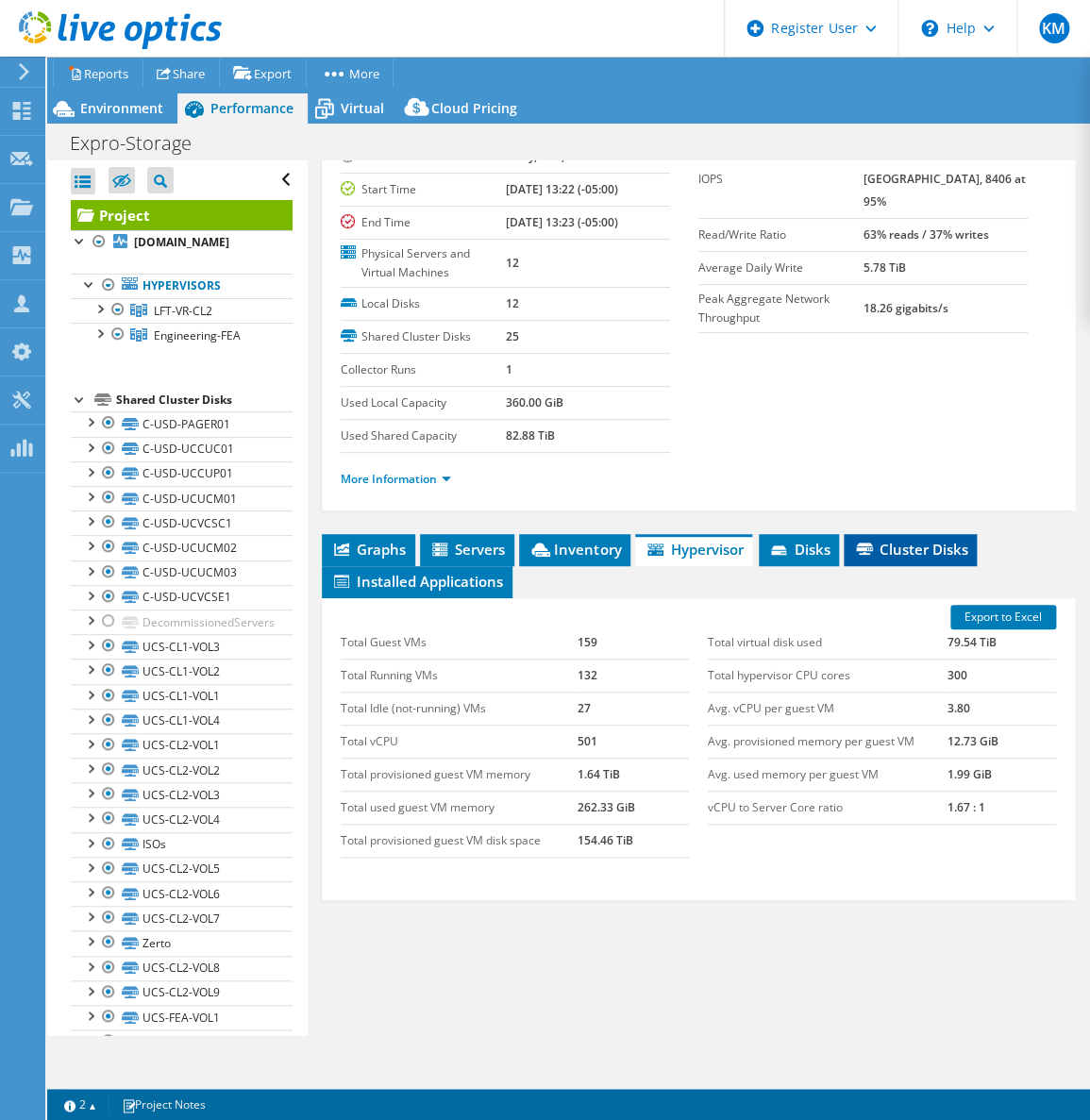
click at [865, 544] on icon at bounding box center [864, 549] width 17 height 12
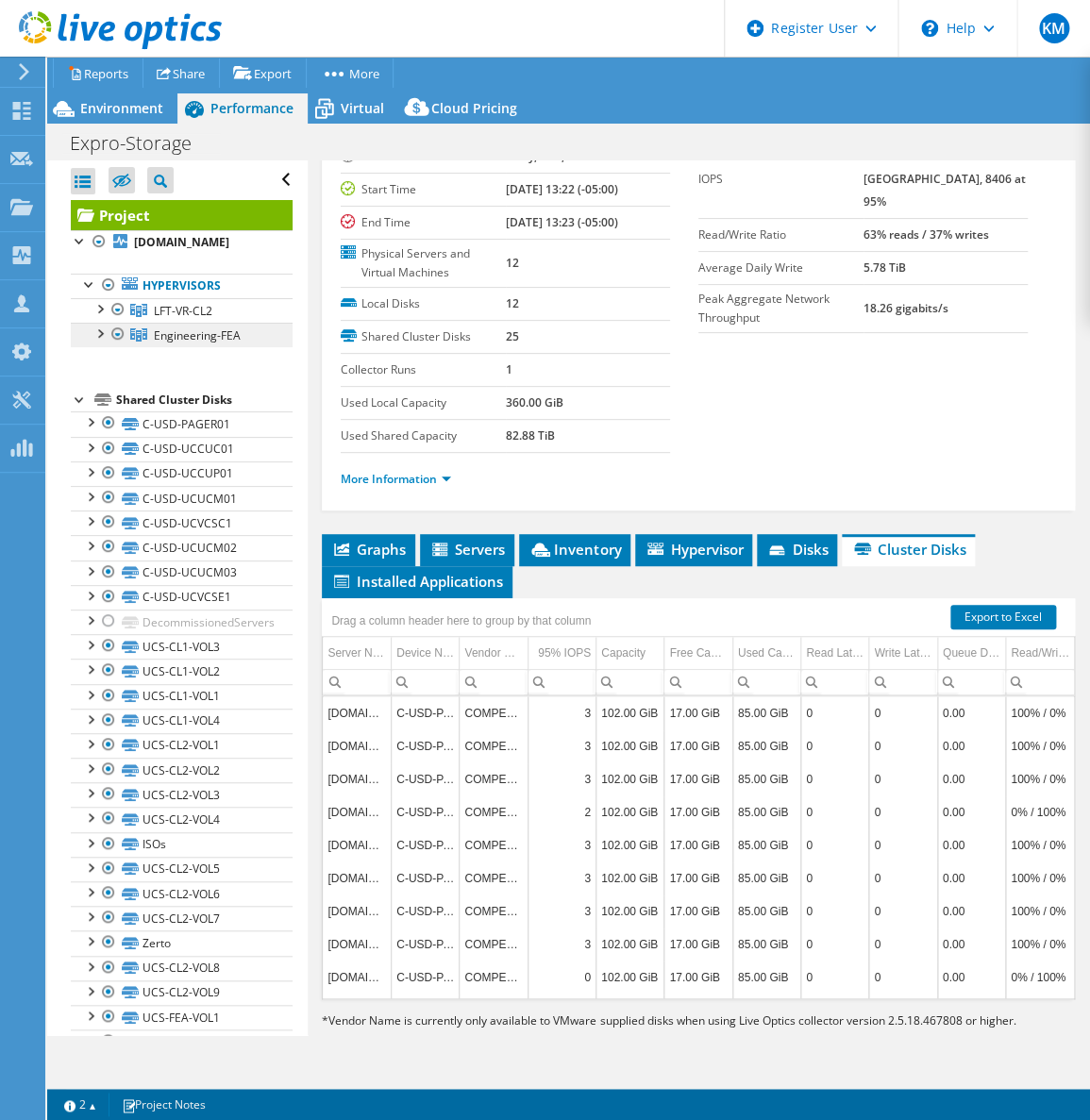
click at [171, 343] on span "Engineering-FEA" at bounding box center [197, 336] width 87 height 16
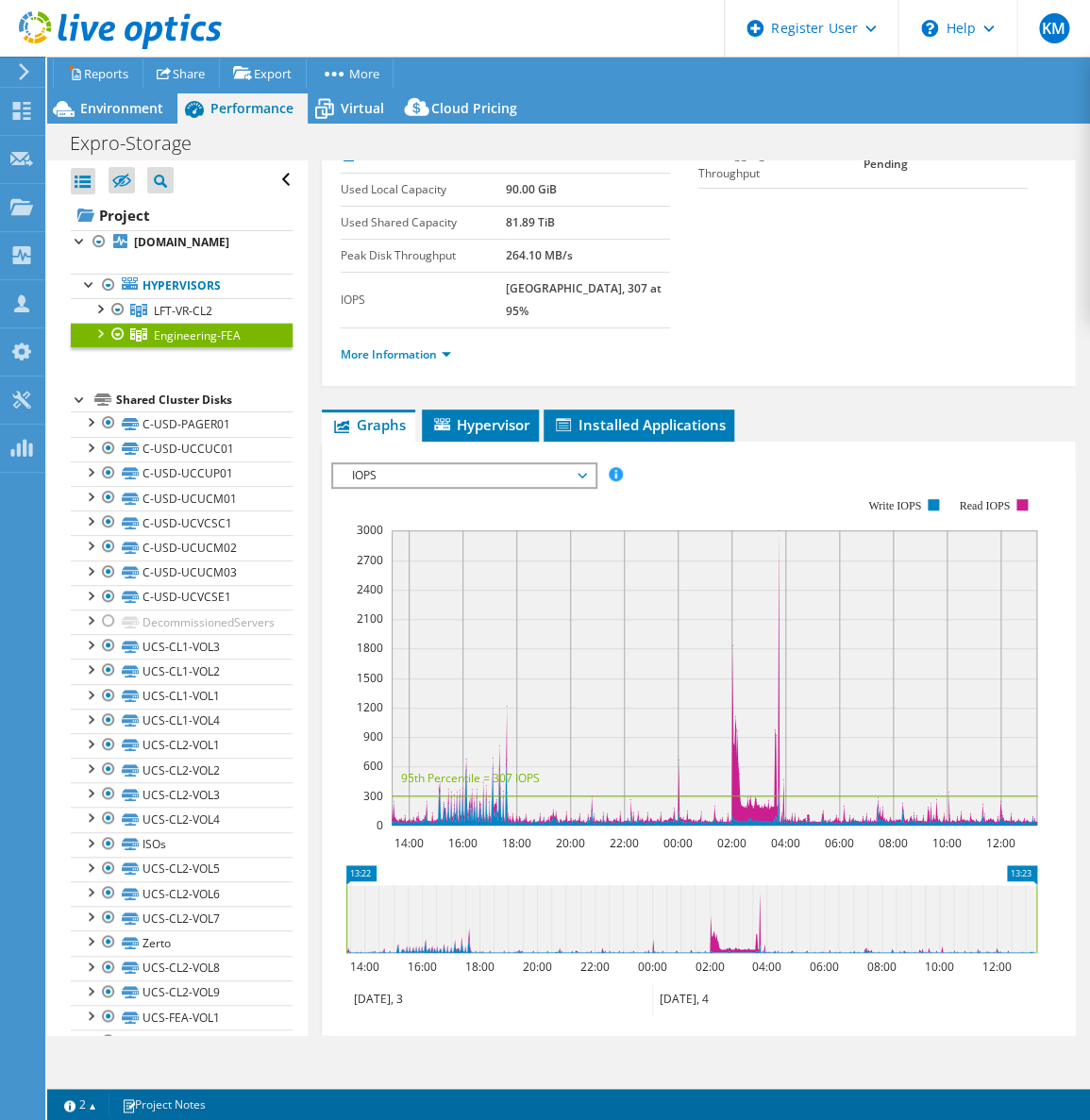
click at [381, 349] on div "More Information" at bounding box center [698, 354] width 716 height 53
click at [388, 340] on div "More Information" at bounding box center [698, 354] width 716 height 53
click at [391, 344] on li "More Information" at bounding box center [401, 354] width 121 height 21
click at [380, 346] on link "More Information" at bounding box center [395, 354] width 110 height 16
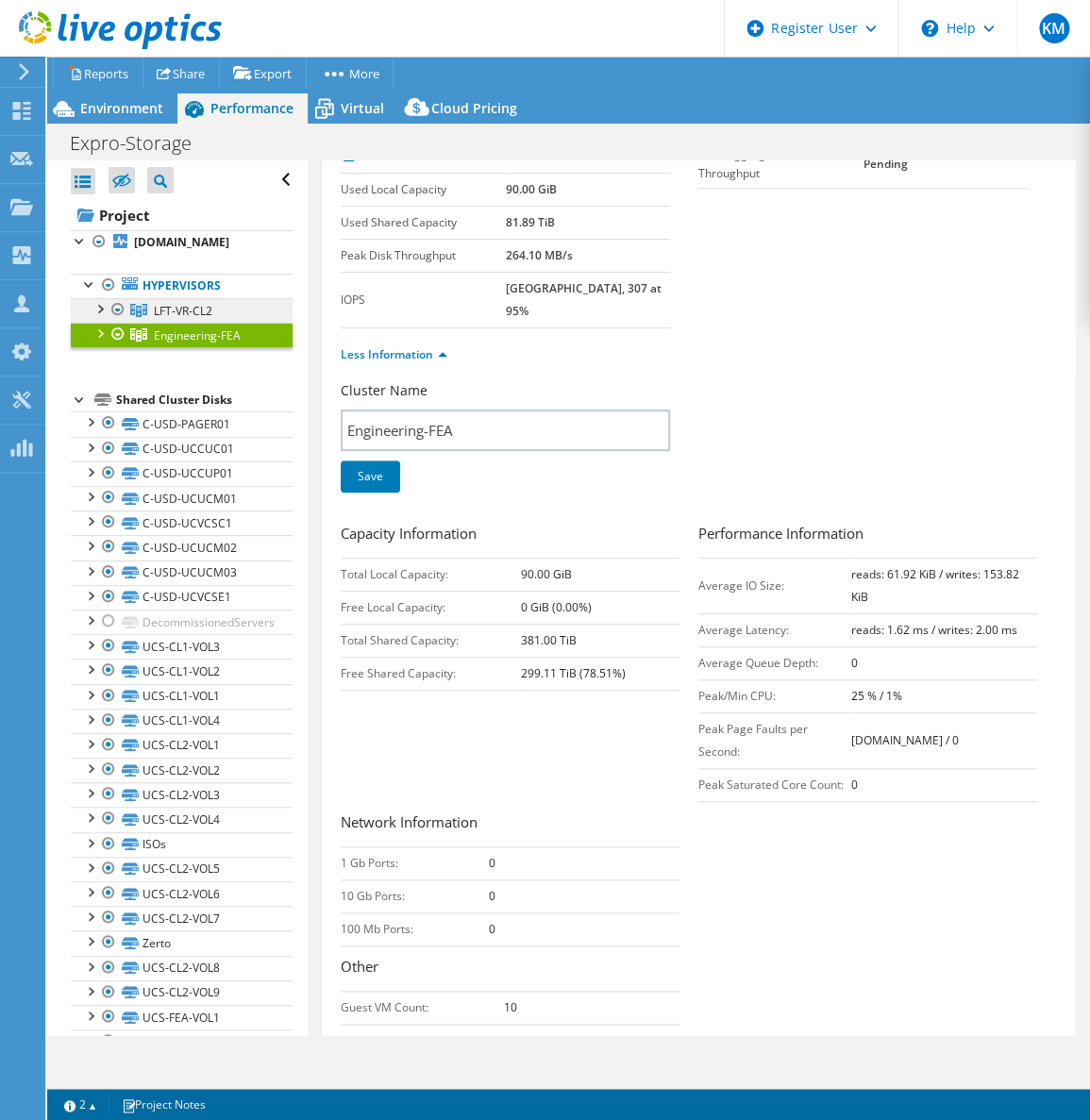
click at [228, 323] on link "LFT-VR-CL2" at bounding box center [181, 311] width 222 height 25
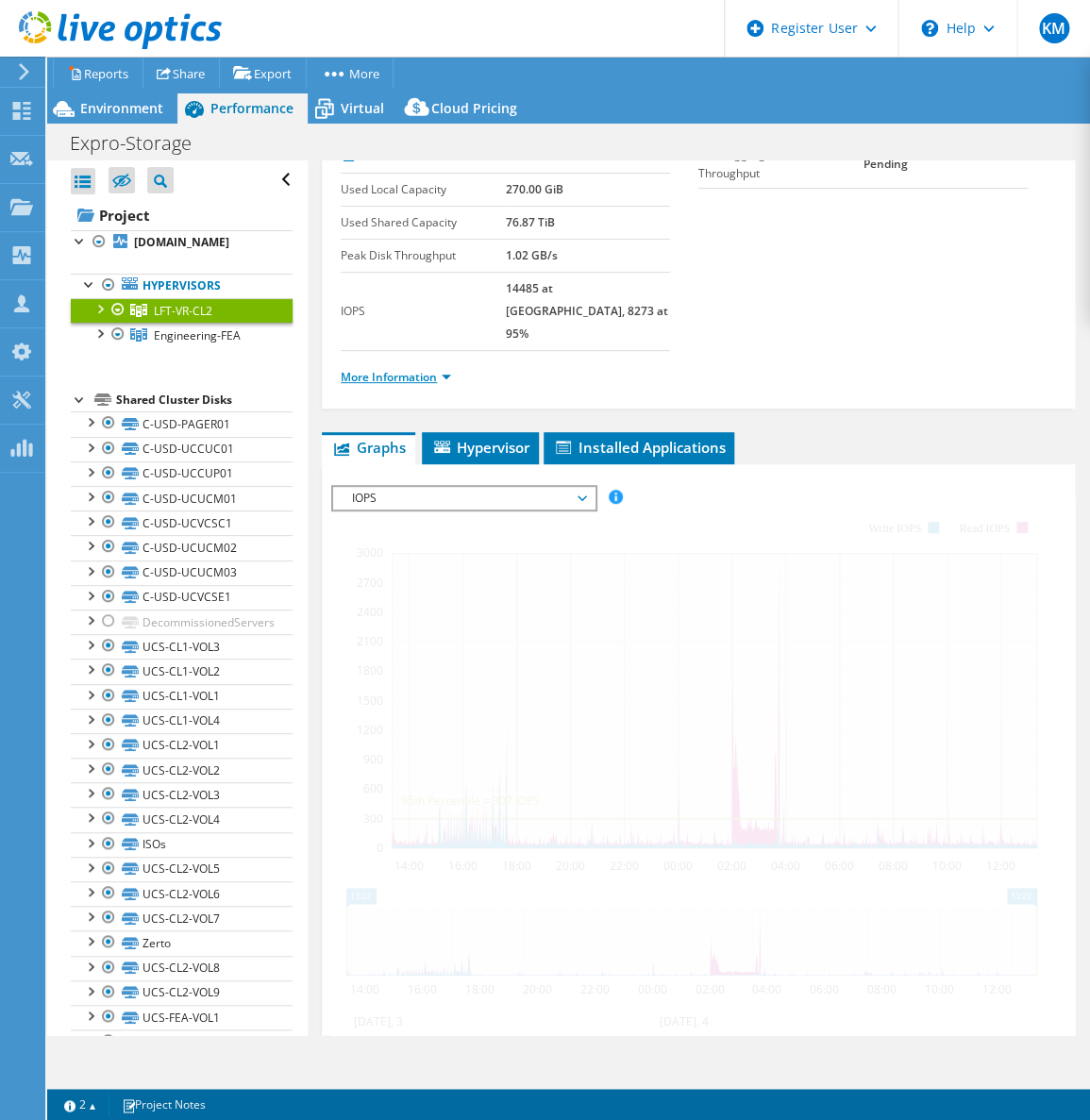
click at [380, 369] on link "More Information" at bounding box center [395, 377] width 110 height 16
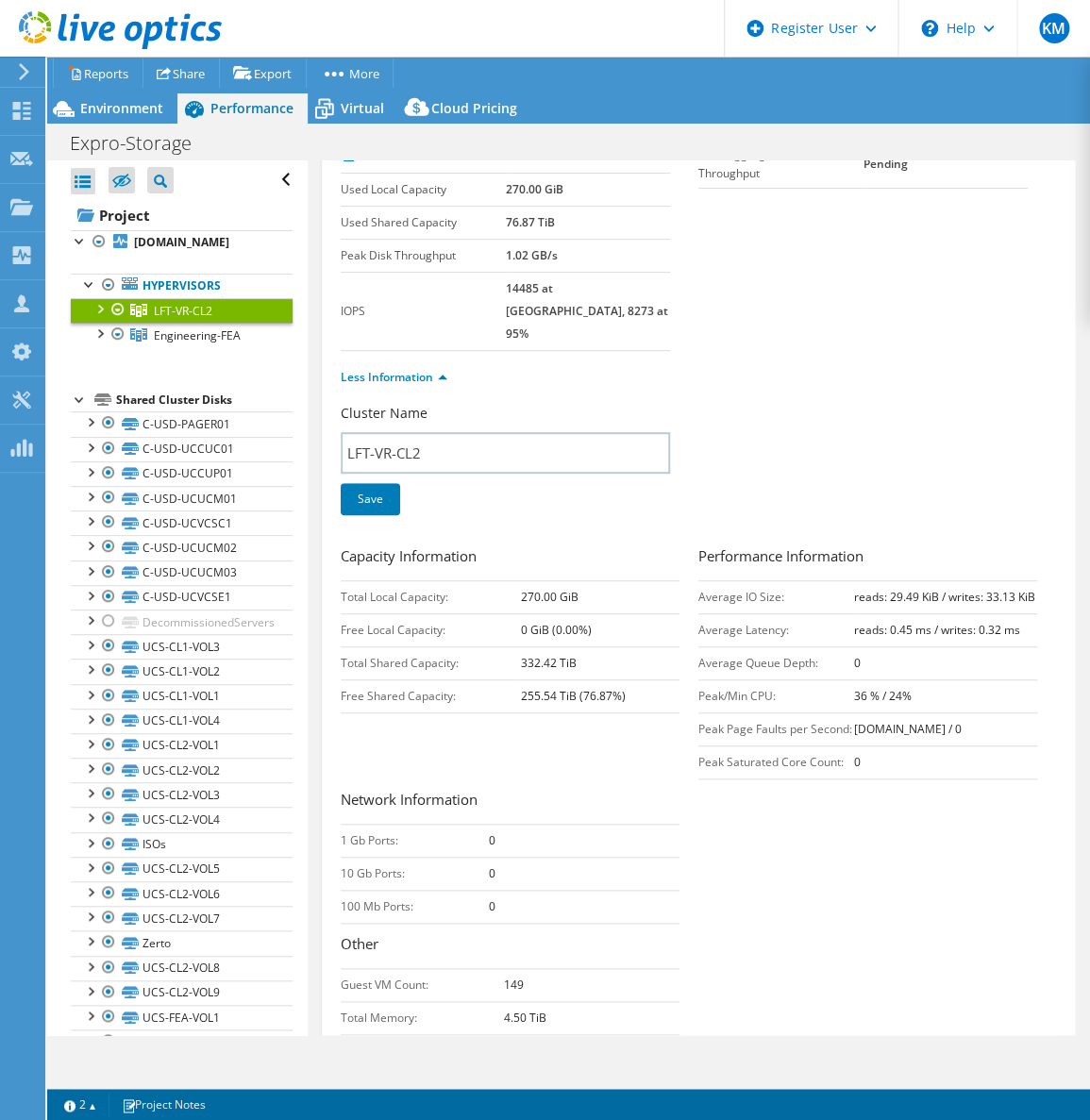
click at [701, 759] on td "Peak Saturated Core Count:" at bounding box center [776, 762] width 155 height 33
click at [192, 343] on span "Engineering-FEA" at bounding box center [197, 336] width 87 height 16
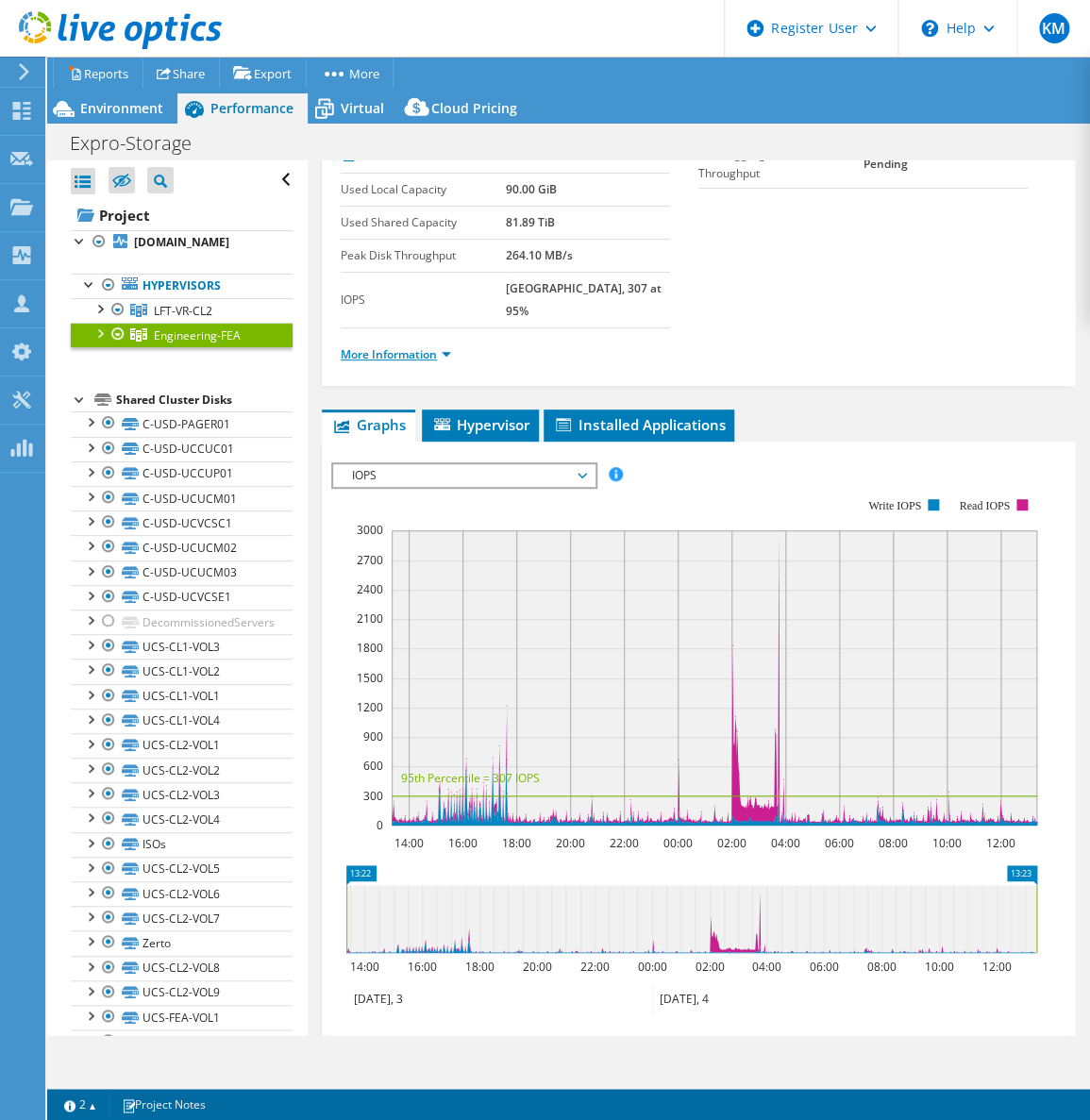
click at [437, 346] on link "More Information" at bounding box center [395, 354] width 110 height 16
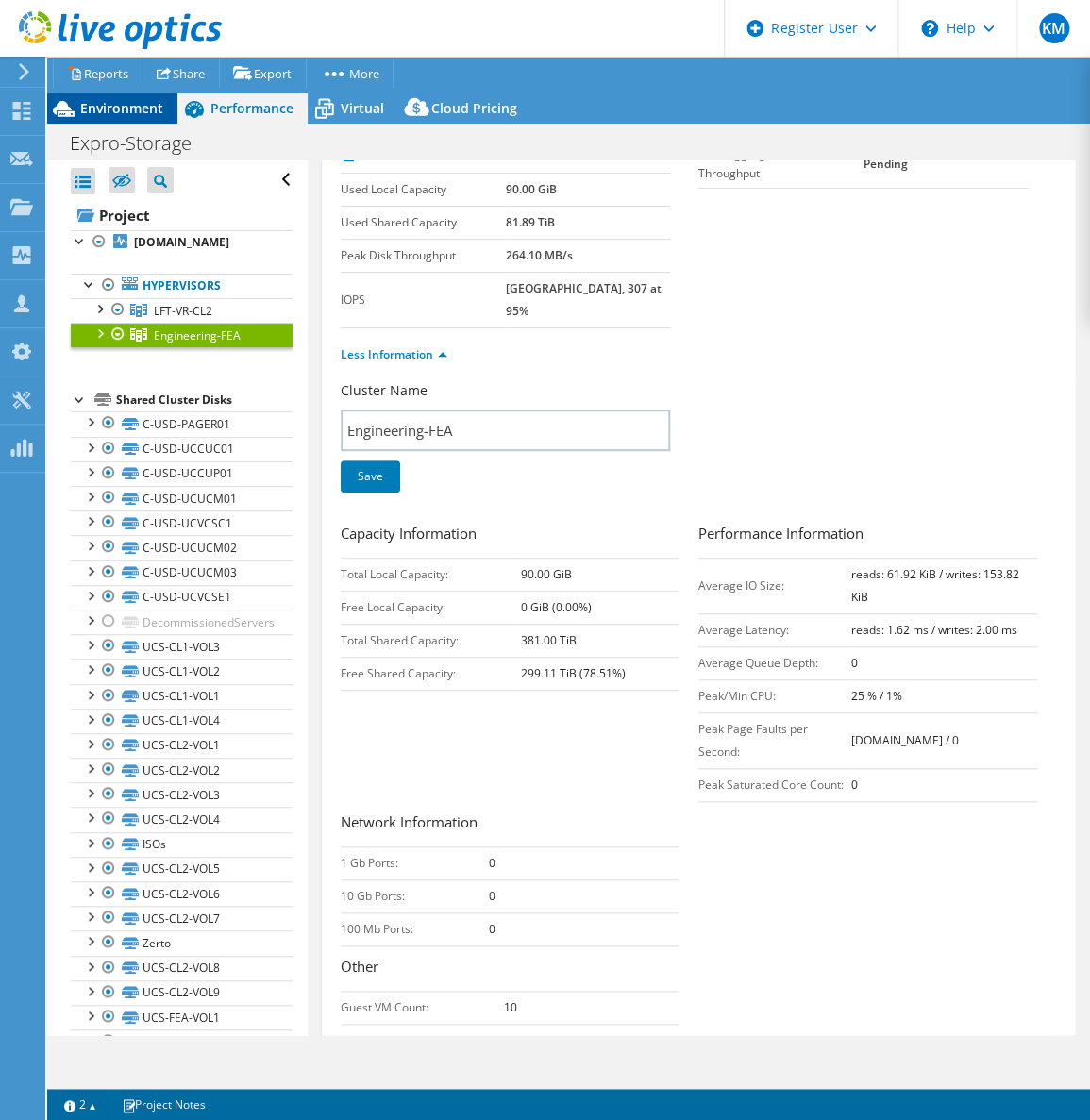
click at [144, 95] on div "Environment" at bounding box center [111, 109] width 130 height 30
